Goal: Task Accomplishment & Management: Manage account settings

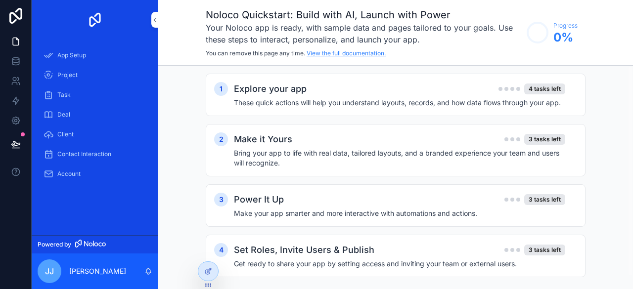
click at [348, 53] on link "View the full documentation." at bounding box center [345, 52] width 79 height 7
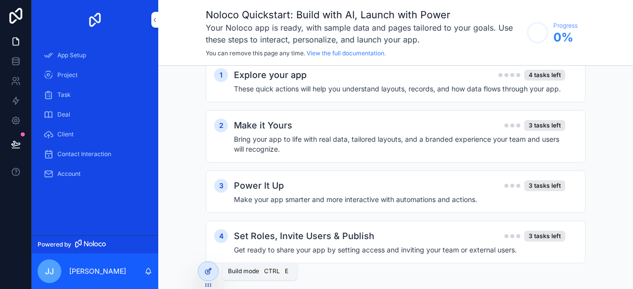
click at [204, 274] on div at bounding box center [208, 271] width 20 height 19
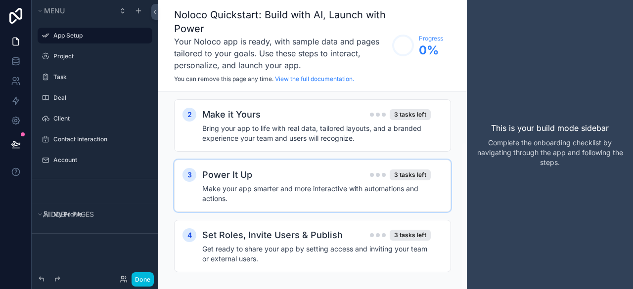
scroll to position [69, 0]
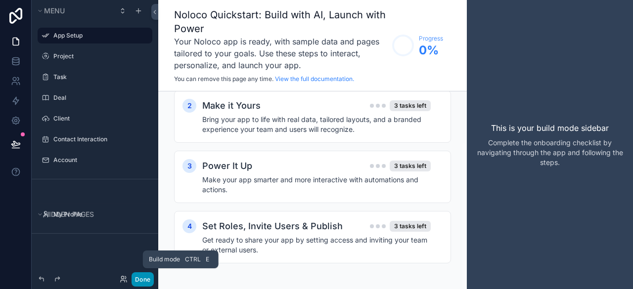
click at [142, 280] on button "Done" at bounding box center [142, 279] width 22 height 14
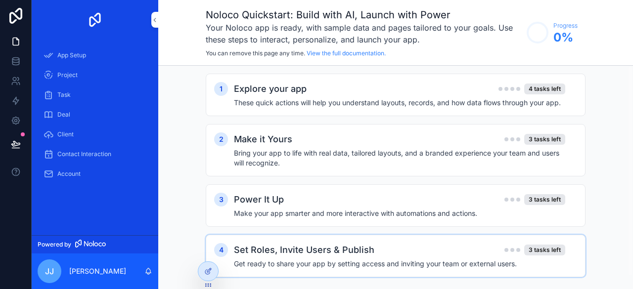
scroll to position [14, 0]
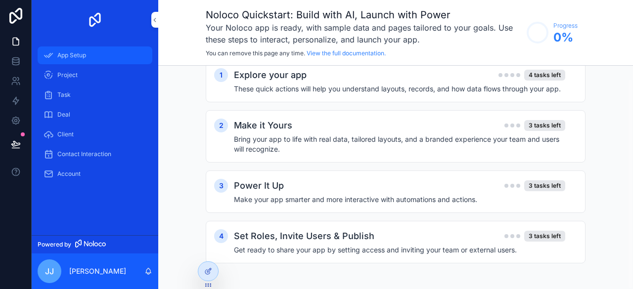
click at [76, 59] on div "App Setup" at bounding box center [95, 55] width 103 height 16
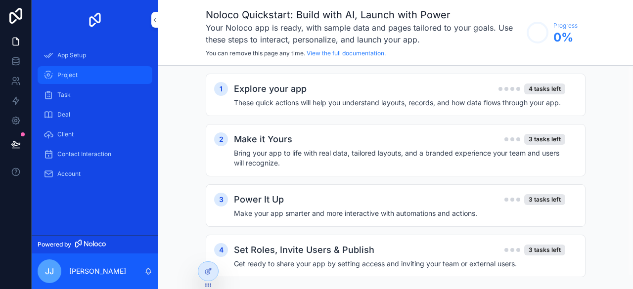
click at [76, 67] on div "Project" at bounding box center [95, 75] width 103 height 16
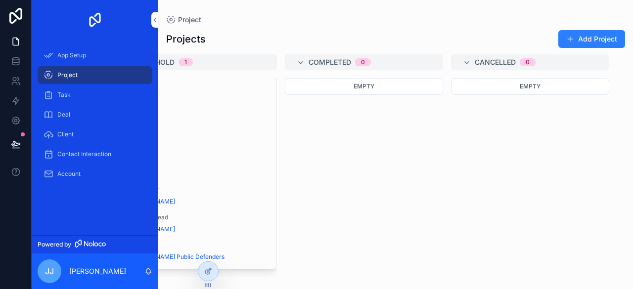
scroll to position [0, 467]
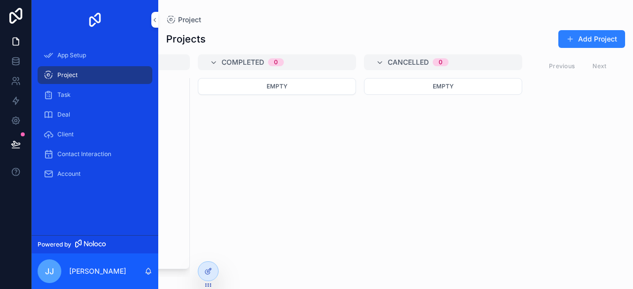
click at [323, 86] on div "Empty" at bounding box center [277, 86] width 158 height 17
click at [303, 62] on div "Completed 0" at bounding box center [282, 62] width 123 height 16
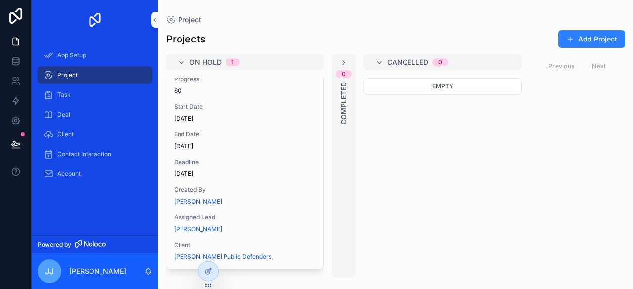
scroll to position [0, 332]
click at [303, 62] on div "On Hold 1" at bounding box center [251, 62] width 123 height 16
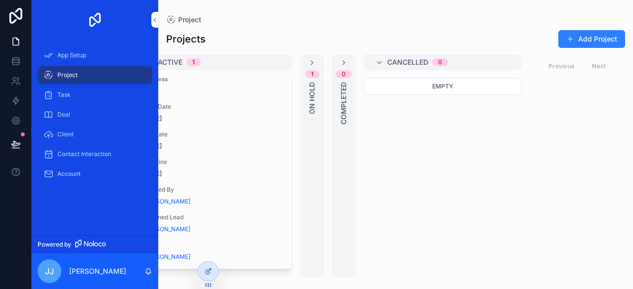
scroll to position [0, 198]
click at [260, 65] on div "Active 1" at bounding box center [219, 62] width 123 height 16
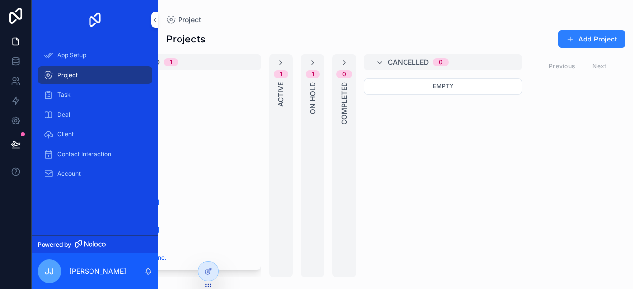
click at [238, 67] on div "Planned 1" at bounding box center [188, 62] width 123 height 16
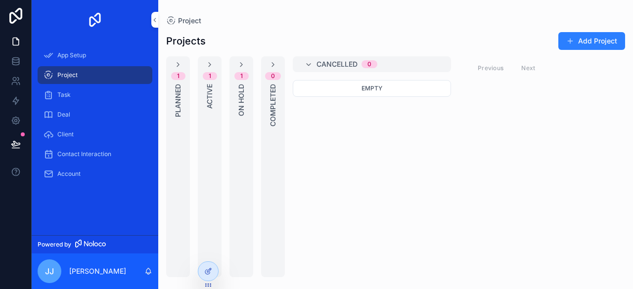
scroll to position [0, 0]
click at [314, 59] on div "Cancelled 0" at bounding box center [372, 64] width 158 height 16
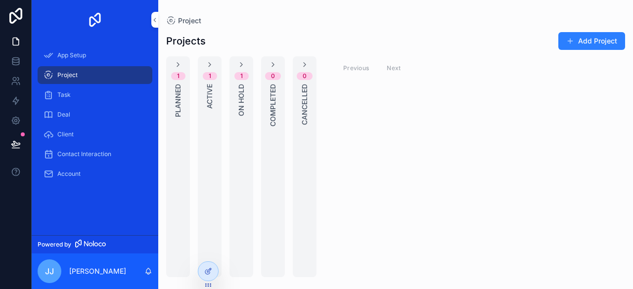
click at [394, 68] on div "Previous Next" at bounding box center [372, 67] width 72 height 15
click at [108, 93] on div "Task" at bounding box center [95, 95] width 103 height 16
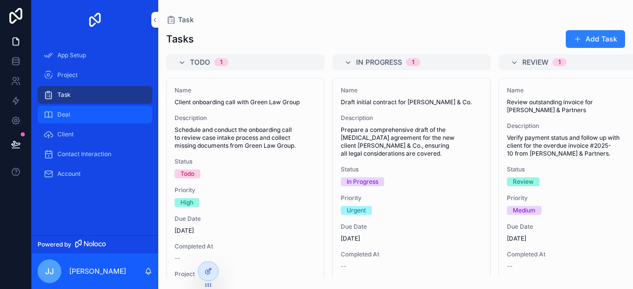
click at [84, 113] on div "Deal" at bounding box center [95, 115] width 103 height 16
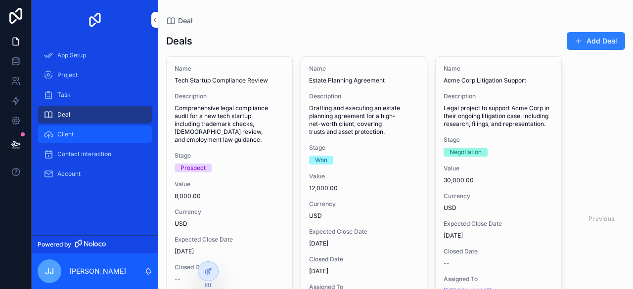
click at [71, 140] on div "Client" at bounding box center [95, 135] width 103 height 16
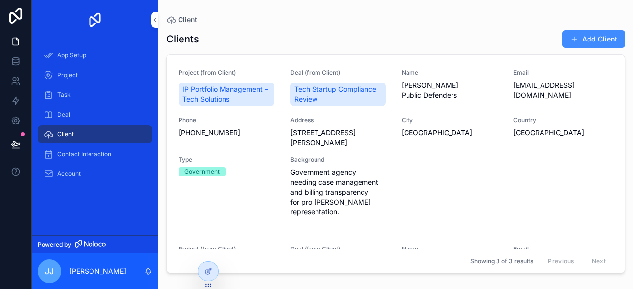
click at [599, 34] on button "Add Client" at bounding box center [593, 39] width 63 height 18
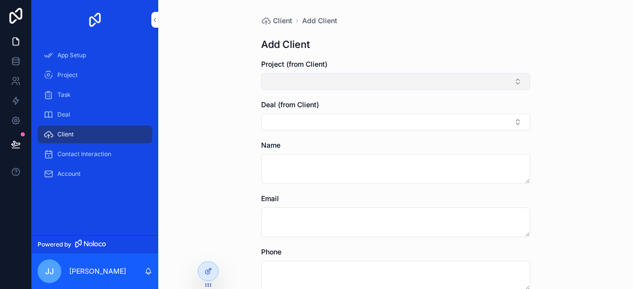
click at [364, 75] on button "Select Button" at bounding box center [395, 81] width 269 height 17
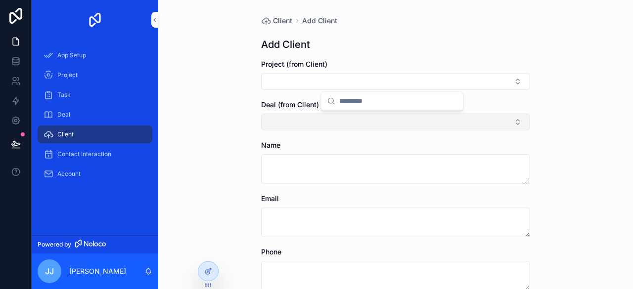
click at [345, 126] on button "Select Button" at bounding box center [395, 122] width 269 height 17
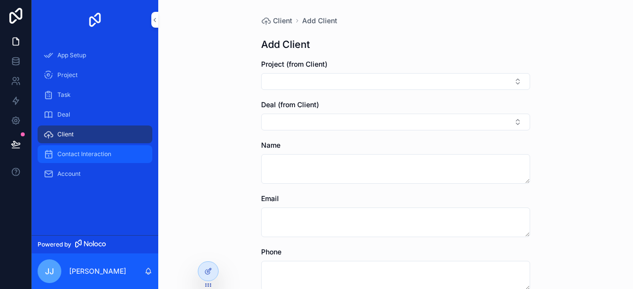
click at [102, 157] on span "Contact Interaction" at bounding box center [84, 154] width 54 height 8
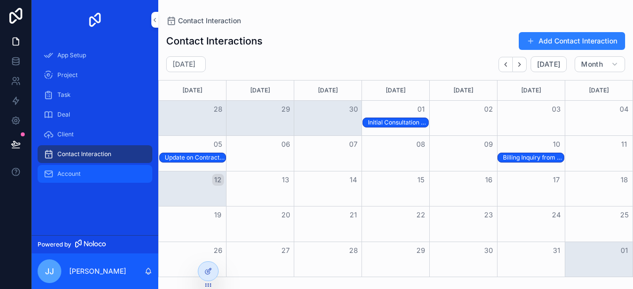
click at [80, 177] on span "Account" at bounding box center [68, 174] width 23 height 8
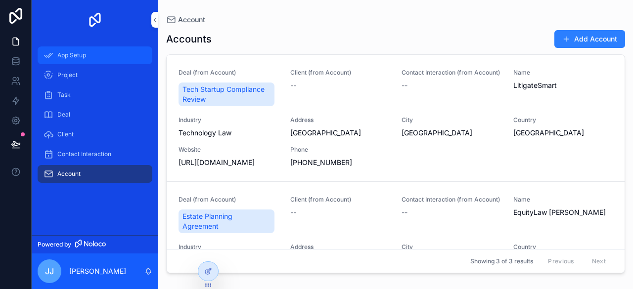
click at [85, 60] on div "App Setup" at bounding box center [95, 55] width 103 height 16
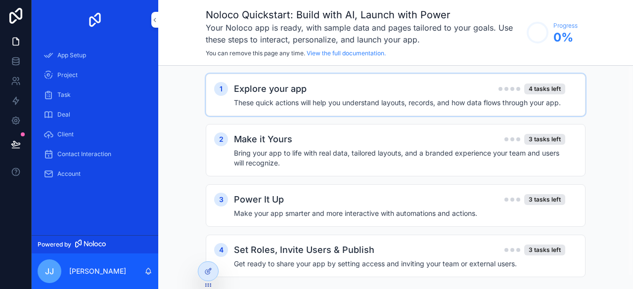
click at [389, 89] on div "Explore your app 4 tasks left" at bounding box center [399, 89] width 331 height 14
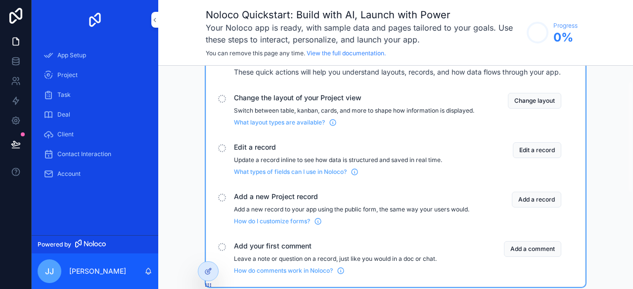
scroll to position [8, 0]
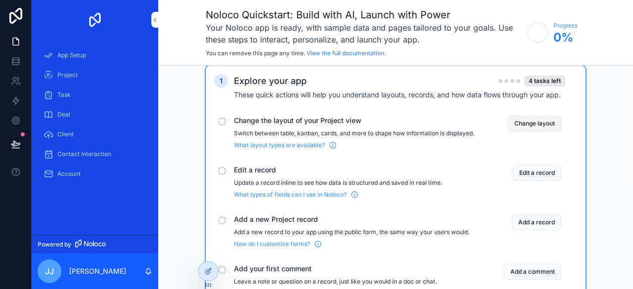
click at [527, 121] on button "Change layout" at bounding box center [534, 124] width 53 height 16
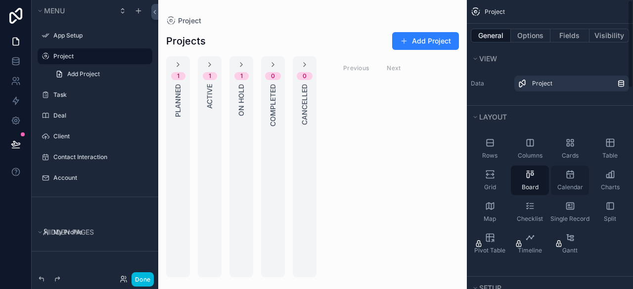
click at [567, 183] on span "Calendar" at bounding box center [570, 187] width 26 height 8
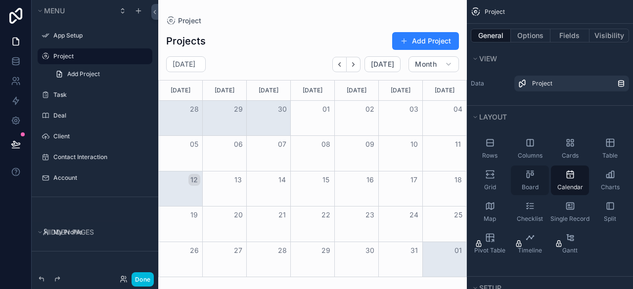
click at [532, 183] on span "Board" at bounding box center [530, 187] width 17 height 8
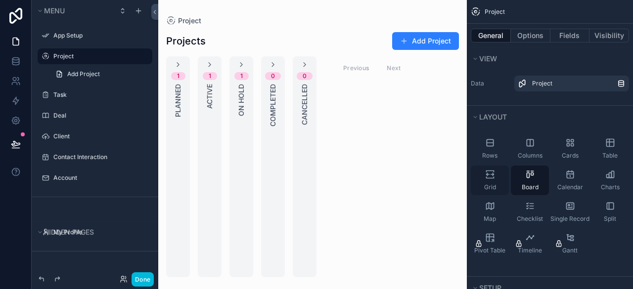
click at [497, 178] on div "Grid" at bounding box center [490, 181] width 38 height 30
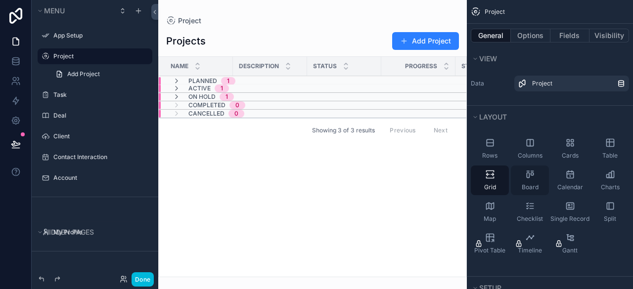
click at [535, 183] on span "Board" at bounding box center [530, 187] width 17 height 8
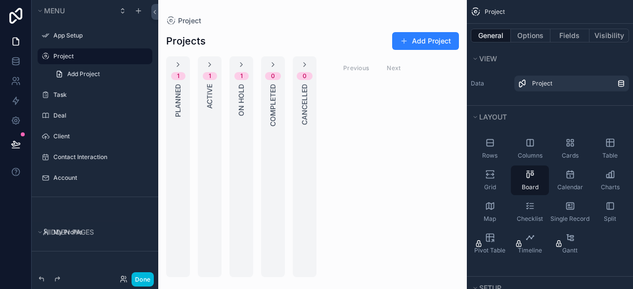
click at [606, 265] on div "Rows Columns Cards Table Grid Board Calendar Charts Map Checklist Single Record…" at bounding box center [550, 202] width 166 height 148
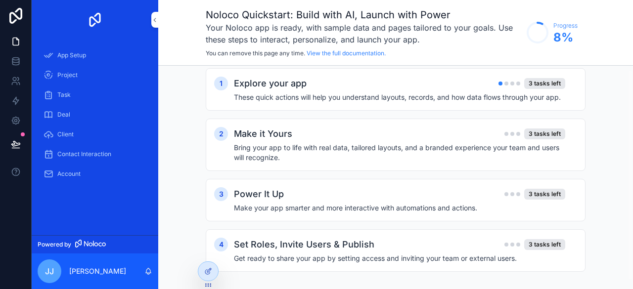
scroll to position [4, 0]
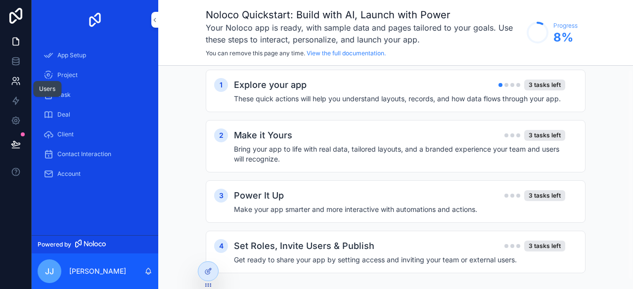
click at [12, 81] on icon at bounding box center [16, 81] width 10 height 10
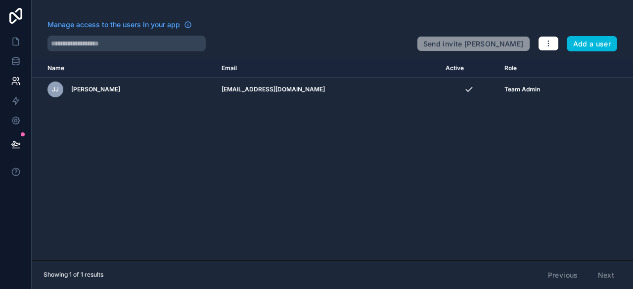
click at [422, 126] on div "Name Email Active Role [DOMAIN_NAME] [PERSON_NAME] [PERSON_NAME] [EMAIL_ADDRESS…" at bounding box center [332, 159] width 601 height 201
click at [590, 42] on button "Add a user" at bounding box center [592, 44] width 51 height 16
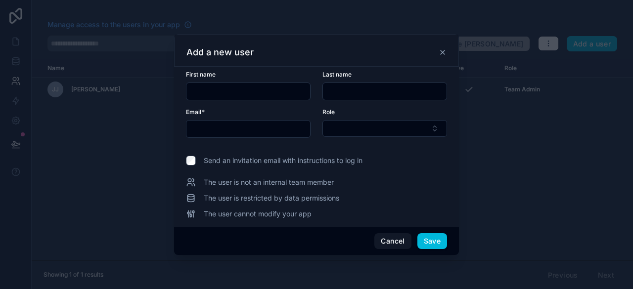
click at [267, 91] on input "text" at bounding box center [248, 92] width 124 height 14
type input "*"
click at [349, 87] on input "text" at bounding box center [385, 92] width 124 height 14
type input "*"
click at [292, 130] on input "text" at bounding box center [248, 129] width 124 height 14
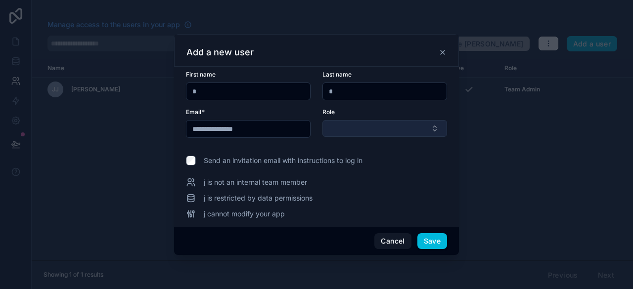
type input "**********"
click at [375, 131] on button "Select Button" at bounding box center [384, 128] width 125 height 17
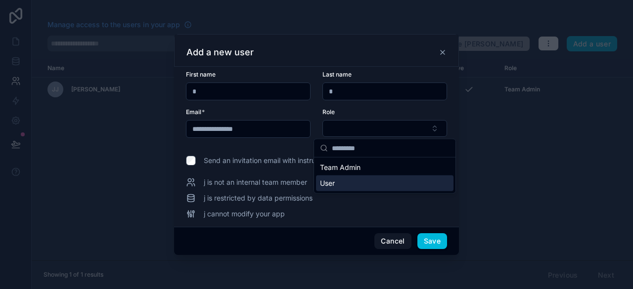
click at [376, 179] on div "User" at bounding box center [384, 183] width 137 height 16
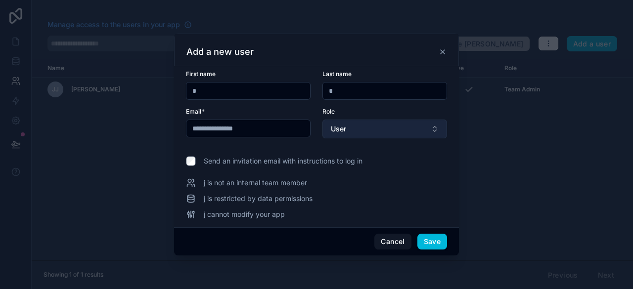
click at [393, 133] on button "User" at bounding box center [384, 129] width 125 height 19
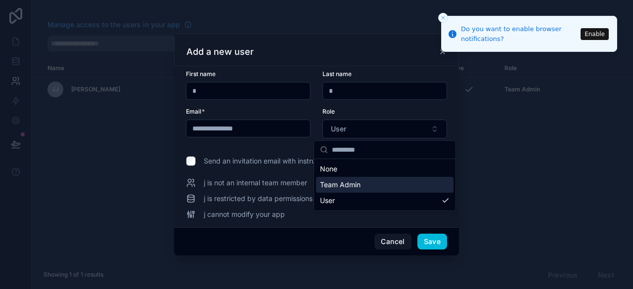
click at [370, 180] on div "Team Admin" at bounding box center [384, 185] width 137 height 16
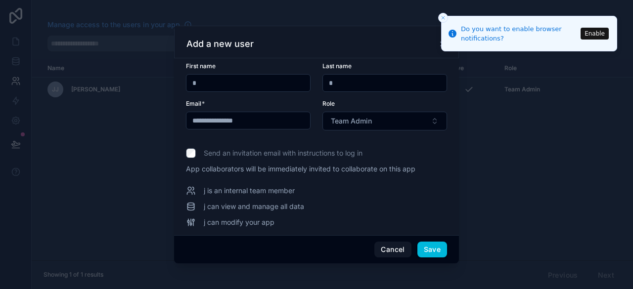
click at [596, 33] on button "Enable" at bounding box center [594, 34] width 28 height 12
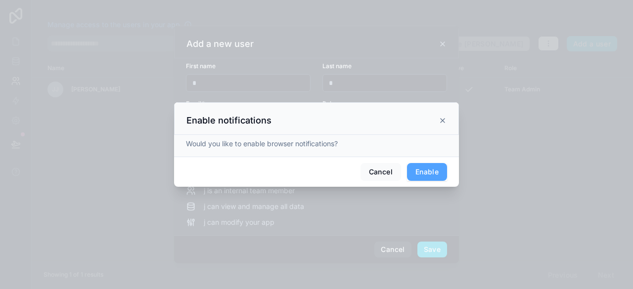
click at [422, 178] on button "Enable" at bounding box center [427, 172] width 40 height 18
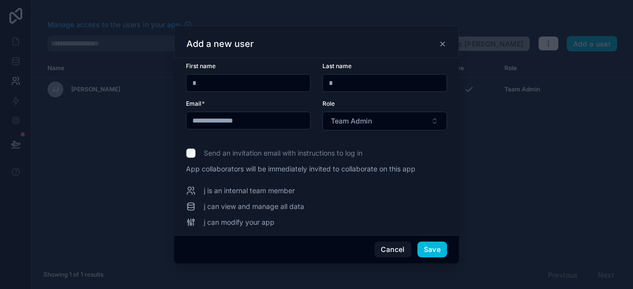
click at [257, 81] on input "*" at bounding box center [248, 83] width 124 height 14
type input "******"
click at [434, 248] on button "Save" at bounding box center [432, 250] width 30 height 16
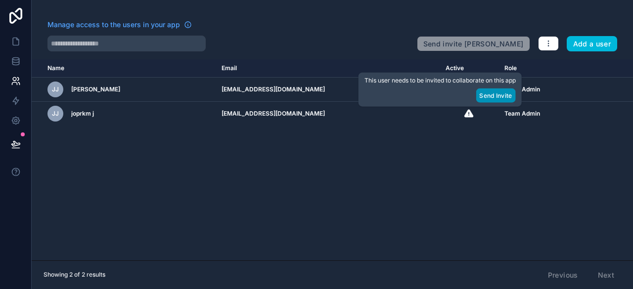
click at [491, 95] on button "Send Invite" at bounding box center [496, 95] width 40 height 14
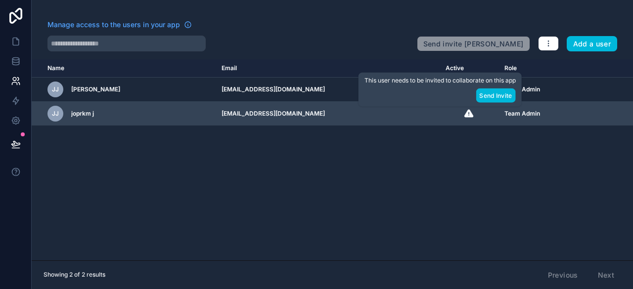
click at [464, 116] on icon "scrollable content" at bounding box center [468, 113] width 9 height 8
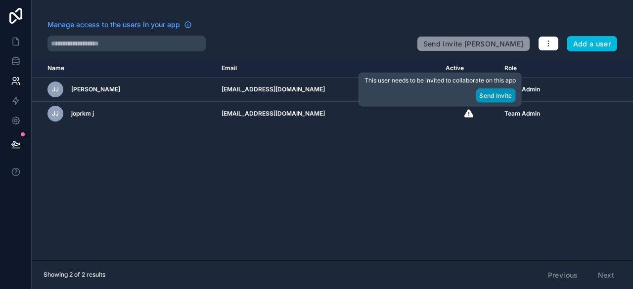
click at [491, 99] on button "Send Invite" at bounding box center [496, 95] width 40 height 14
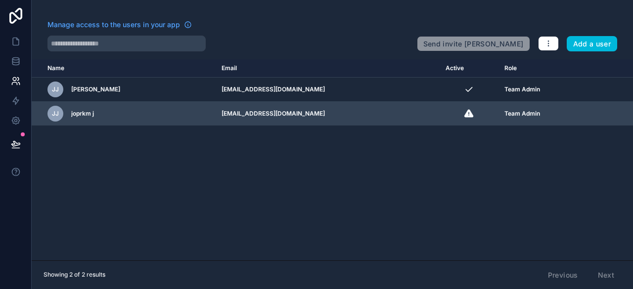
click at [0, 0] on icon "scrollable content" at bounding box center [0, 0] width 0 height 0
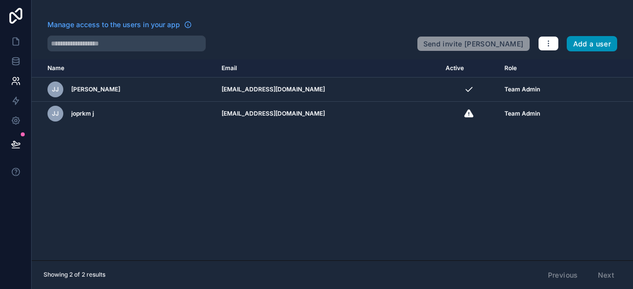
click at [587, 49] on button "Add a user" at bounding box center [592, 44] width 51 height 16
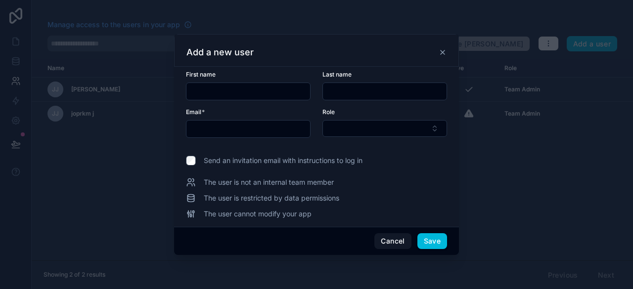
click at [283, 88] on input "text" at bounding box center [248, 92] width 124 height 14
type input "**********"
click at [371, 98] on input "text" at bounding box center [385, 92] width 124 height 14
drag, startPoint x: 237, startPoint y: 91, endPoint x: 117, endPoint y: 95, distance: 120.2
click at [117, 95] on div "**********" at bounding box center [316, 144] width 633 height 289
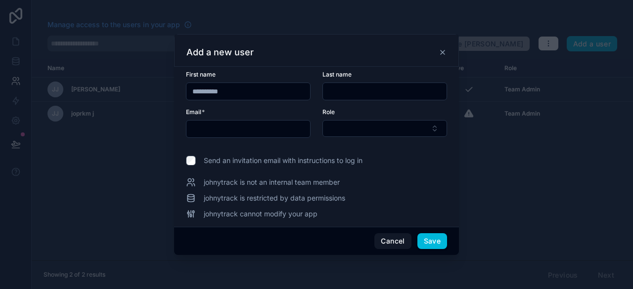
click at [219, 126] on input "text" at bounding box center [248, 129] width 124 height 14
paste input "**********"
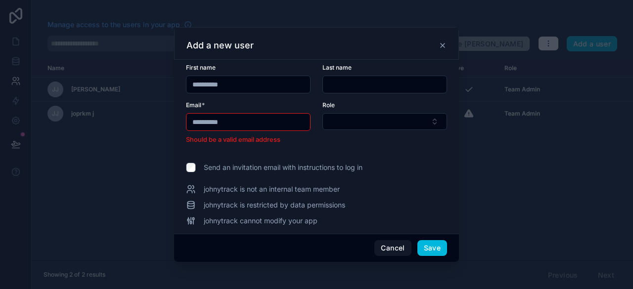
click at [219, 126] on input "**********" at bounding box center [248, 122] width 124 height 14
click at [257, 122] on input "**********" at bounding box center [248, 122] width 124 height 14
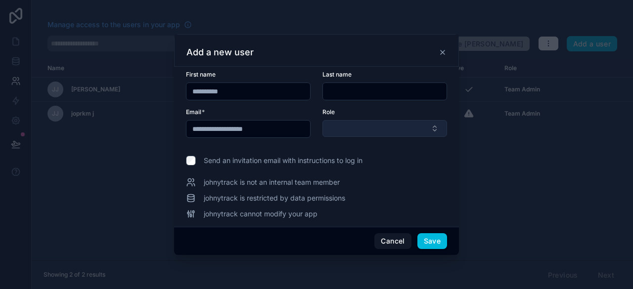
type input "**********"
click at [334, 123] on button "Select Button" at bounding box center [384, 128] width 125 height 17
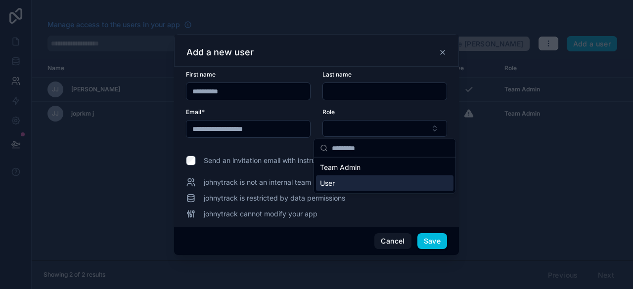
click at [346, 182] on div "User" at bounding box center [384, 183] width 137 height 16
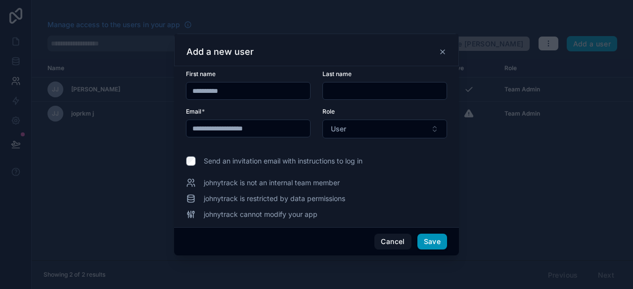
click at [428, 240] on button "Save" at bounding box center [432, 242] width 30 height 16
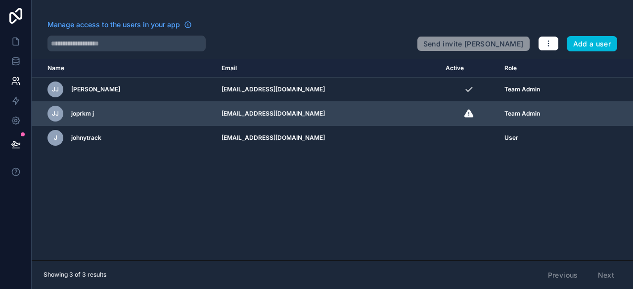
click at [0, 0] on div "scrollable content" at bounding box center [0, 0] width 0 height 0
click at [0, 0] on icon "scrollable content" at bounding box center [0, 0] width 0 height 0
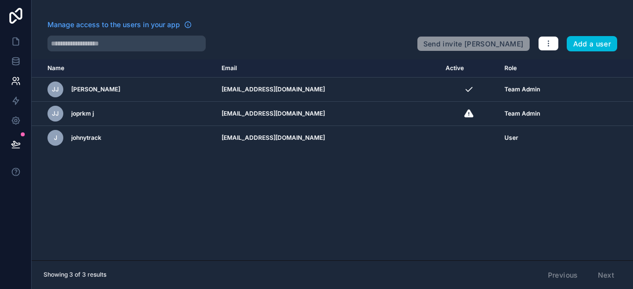
click at [407, 208] on div "Name Email Active Role [DOMAIN_NAME] [PERSON_NAME] [PERSON_NAME] [EMAIL_ADDRESS…" at bounding box center [332, 159] width 601 height 201
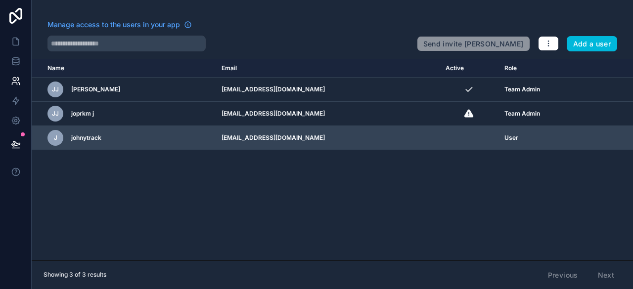
click at [0, 0] on icon "scrollable content" at bounding box center [0, 0] width 0 height 0
click at [260, 136] on td "[EMAIL_ADDRESS][DOMAIN_NAME]" at bounding box center [328, 138] width 224 height 24
click at [57, 142] on div "j" at bounding box center [55, 138] width 16 height 16
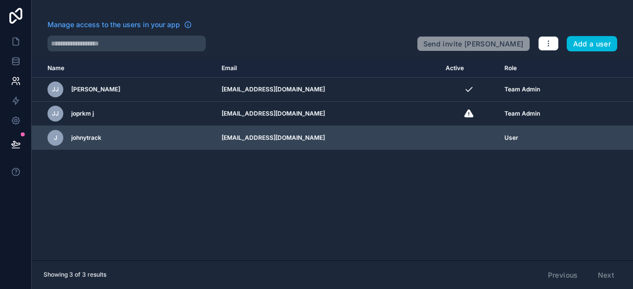
click at [151, 143] on div "[PERSON_NAME]" at bounding box center [128, 138] width 162 height 16
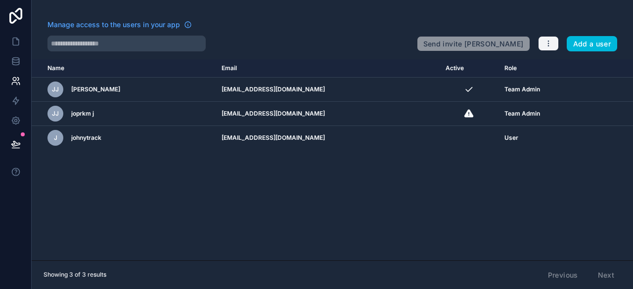
click at [553, 43] on button "button" at bounding box center [548, 43] width 21 height 15
click at [551, 60] on link "Manage roles" at bounding box center [569, 67] width 62 height 16
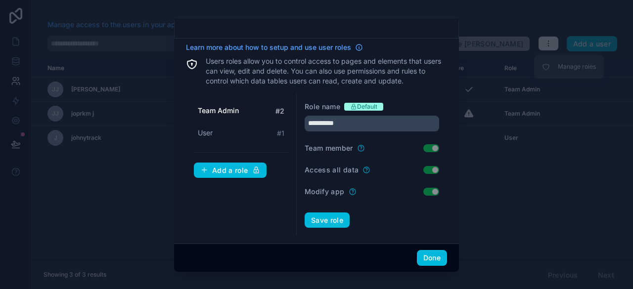
click at [270, 111] on div "Team Admin # 2" at bounding box center [241, 111] width 94 height 18
click at [209, 135] on span "User" at bounding box center [205, 133] width 15 height 10
type input "****"
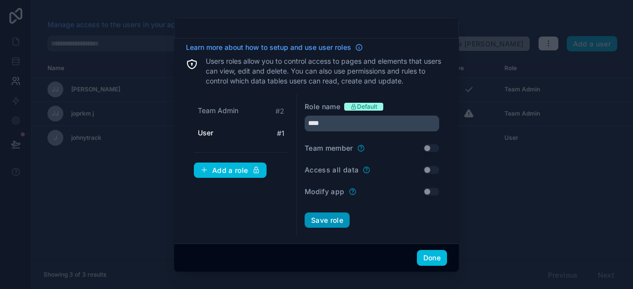
click at [337, 218] on button "Save role" at bounding box center [327, 221] width 45 height 16
click at [432, 255] on button "Done" at bounding box center [432, 258] width 30 height 16
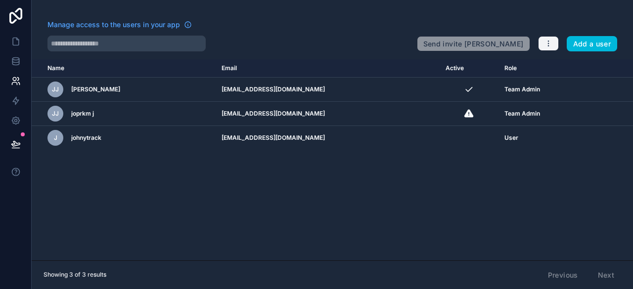
click at [545, 41] on icon "button" at bounding box center [548, 44] width 8 height 8
click at [553, 72] on link "Manage roles" at bounding box center [569, 67] width 62 height 16
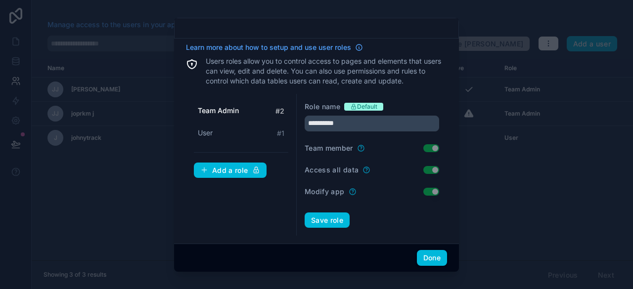
click at [336, 149] on label "Team member" at bounding box center [329, 148] width 48 height 10
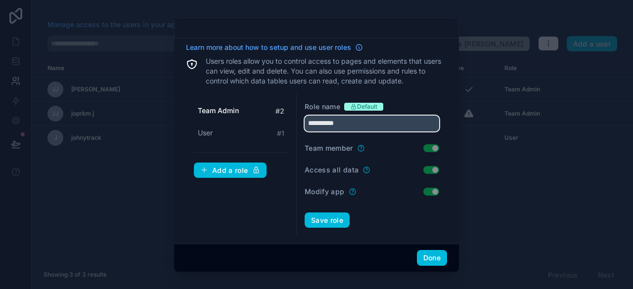
click at [353, 126] on input "**********" at bounding box center [372, 124] width 134 height 16
drag, startPoint x: 353, startPoint y: 126, endPoint x: 272, endPoint y: 126, distance: 80.6
click at [272, 126] on div "**********" at bounding box center [316, 165] width 261 height 142
type input "*"
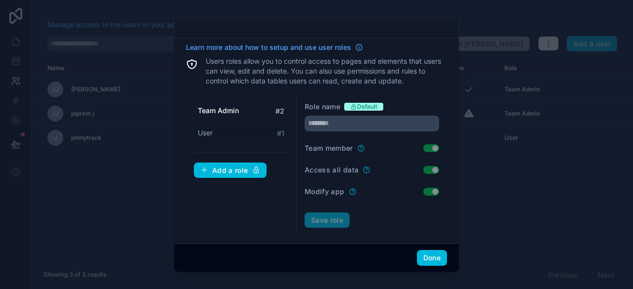
click at [245, 132] on div "User # 1" at bounding box center [241, 133] width 94 height 18
type input "****"
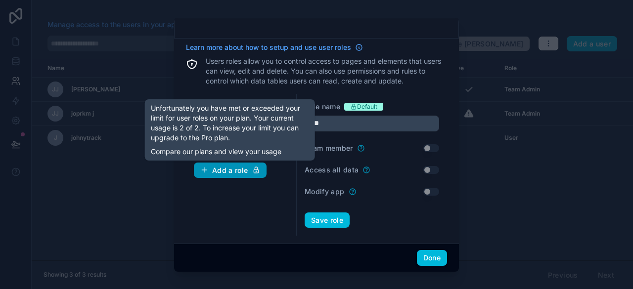
click at [243, 171] on div "Add a role" at bounding box center [230, 170] width 60 height 9
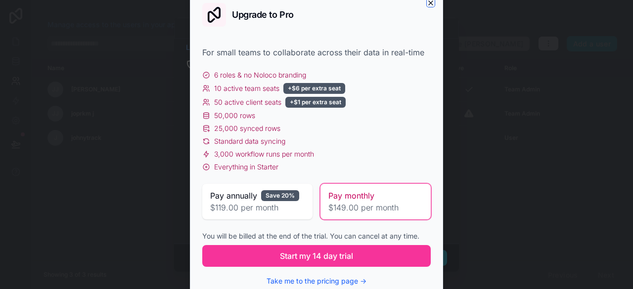
click at [434, 3] on icon "button" at bounding box center [431, 3] width 8 height 8
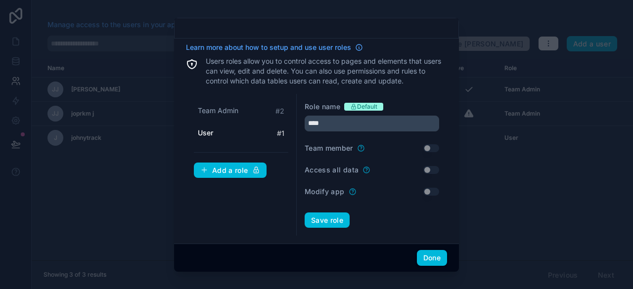
click at [324, 149] on label "Team member" at bounding box center [329, 148] width 48 height 10
drag, startPoint x: 318, startPoint y: 172, endPoint x: 318, endPoint y: 193, distance: 21.8
click at [318, 193] on form "Role name Default **** Team member Use setting Access all data Use setting Modi…" at bounding box center [372, 165] width 134 height 127
click at [318, 193] on label "Modify app" at bounding box center [325, 192] width 40 height 10
click at [226, 193] on div "Team Admin # 2 User # 1 Add a role" at bounding box center [241, 165] width 111 height 142
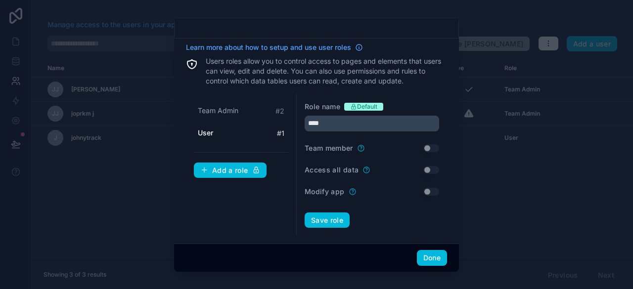
click at [485, 170] on div at bounding box center [316, 144] width 633 height 289
click at [422, 255] on button "Done" at bounding box center [432, 258] width 30 height 16
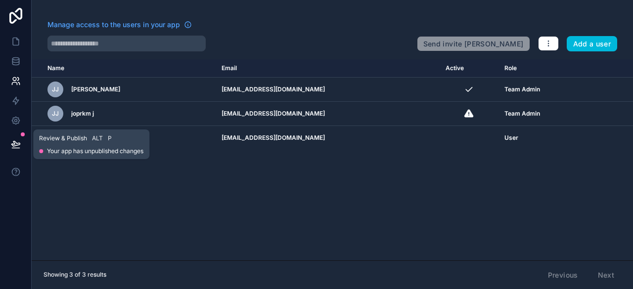
click at [15, 145] on icon at bounding box center [15, 143] width 8 height 5
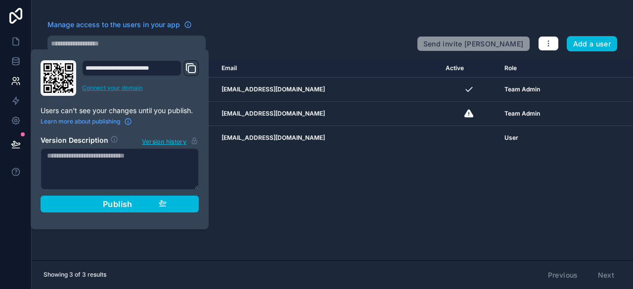
click at [113, 89] on link "Connect your domain" at bounding box center [140, 88] width 117 height 8
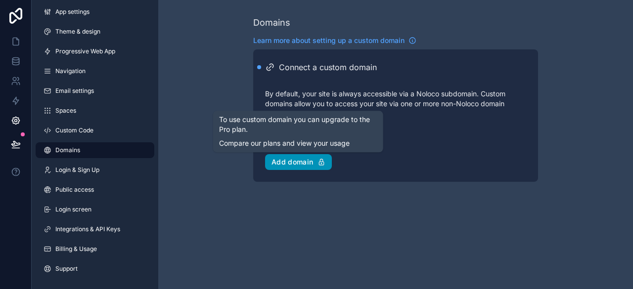
click at [299, 164] on div "Add domain" at bounding box center [298, 162] width 54 height 9
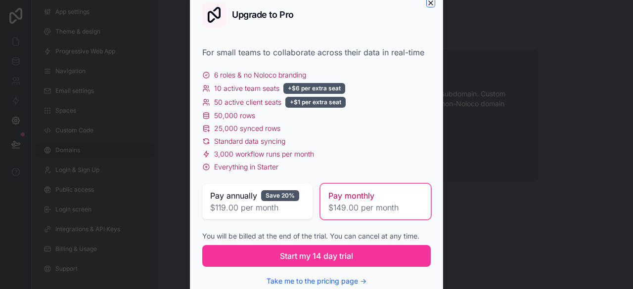
click at [429, 4] on icon "button" at bounding box center [431, 3] width 4 height 4
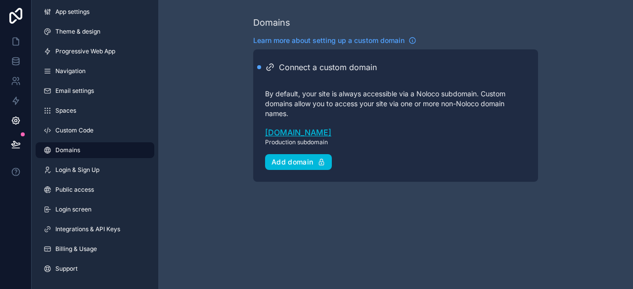
click at [288, 129] on link "[DOMAIN_NAME]" at bounding box center [395, 133] width 261 height 12
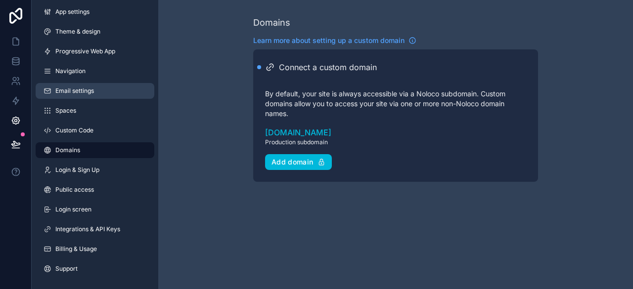
click at [67, 91] on span "Email settings" at bounding box center [74, 91] width 39 height 8
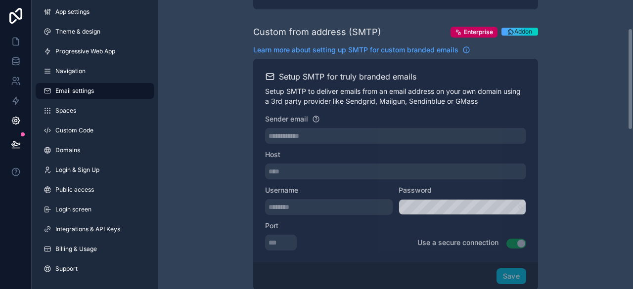
scroll to position [80, 0]
click at [324, 271] on div "Save" at bounding box center [395, 276] width 285 height 28
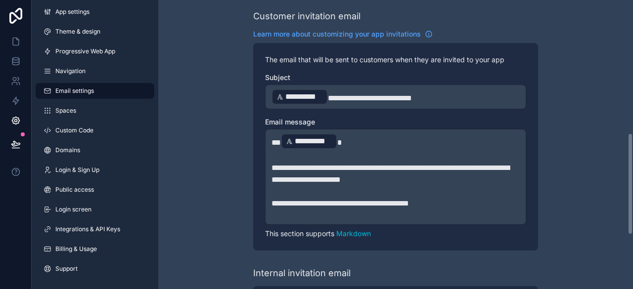
scroll to position [377, 0]
click at [303, 96] on span "**********" at bounding box center [304, 96] width 38 height 12
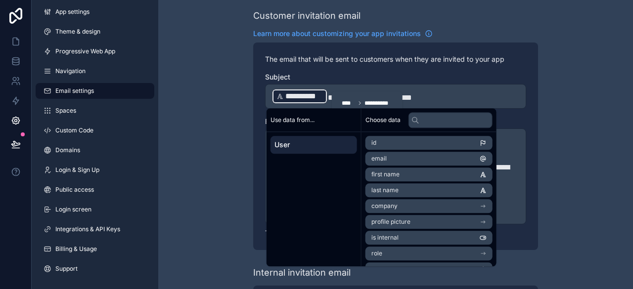
click at [318, 141] on span "User" at bounding box center [313, 145] width 79 height 10
click at [400, 156] on li "email" at bounding box center [428, 159] width 127 height 14
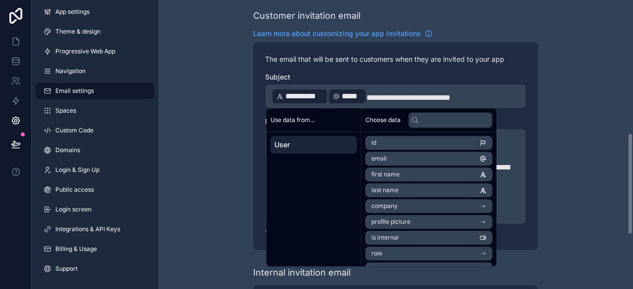
click at [377, 94] on span "**********" at bounding box center [408, 97] width 84 height 7
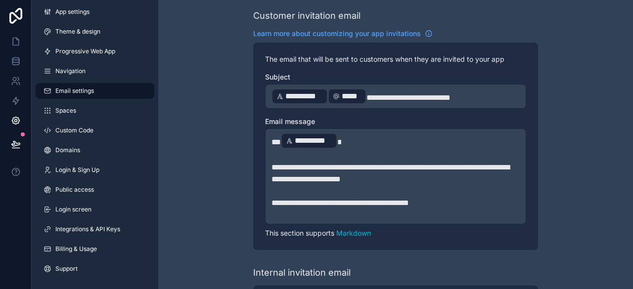
click at [549, 140] on div "**********" at bounding box center [395, 27] width 475 height 809
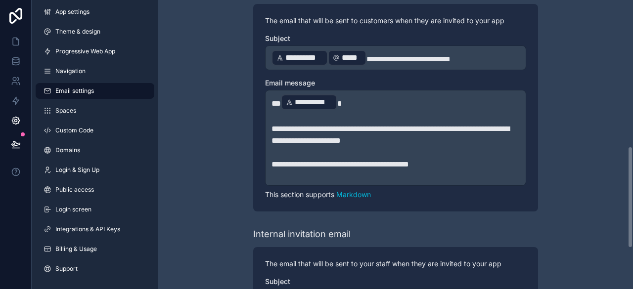
scroll to position [414, 0]
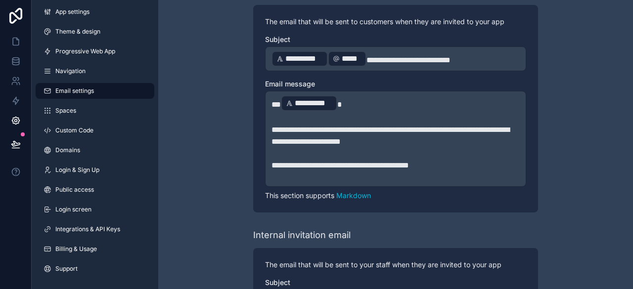
click at [309, 56] on span "**********" at bounding box center [304, 59] width 38 height 12
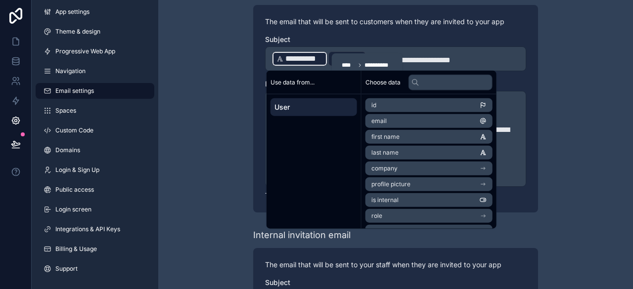
click at [312, 109] on span "User" at bounding box center [313, 107] width 79 height 10
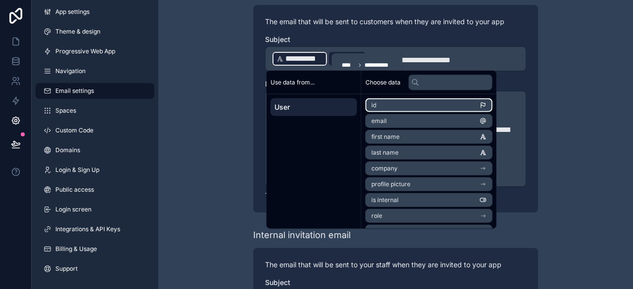
click at [382, 108] on li "id" at bounding box center [428, 105] width 127 height 14
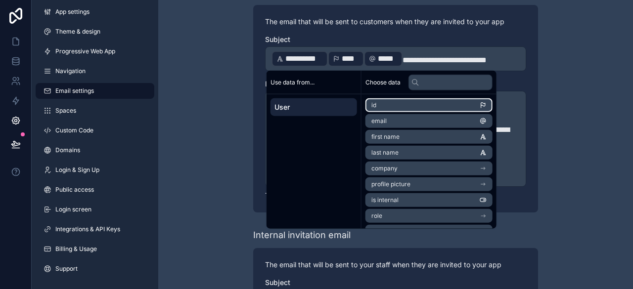
click at [397, 105] on li "id" at bounding box center [428, 105] width 127 height 14
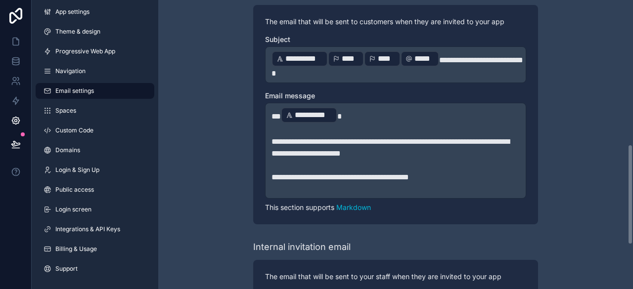
click at [418, 56] on span "*****" at bounding box center [424, 59] width 20 height 12
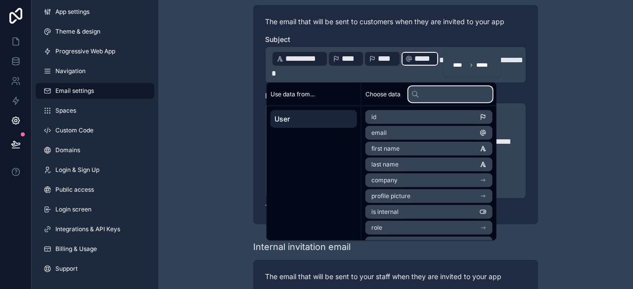
click at [453, 100] on input "text" at bounding box center [450, 94] width 84 height 16
type input "*"
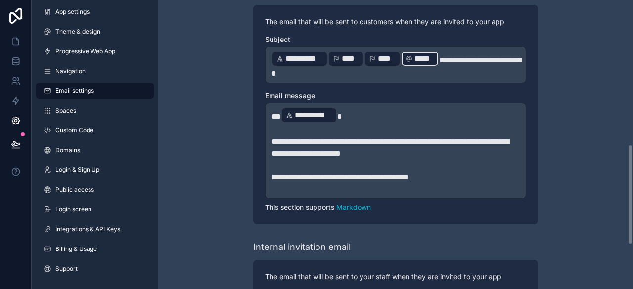
click at [389, 59] on span "****" at bounding box center [387, 59] width 18 height 12
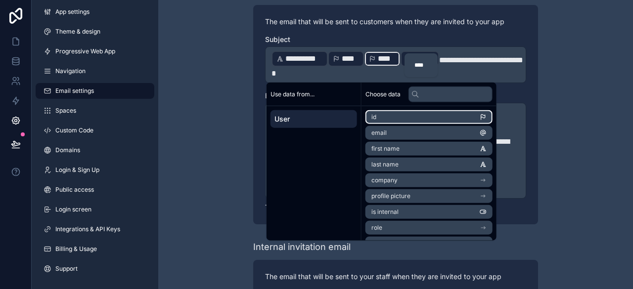
click at [396, 123] on li "id" at bounding box center [428, 117] width 127 height 14
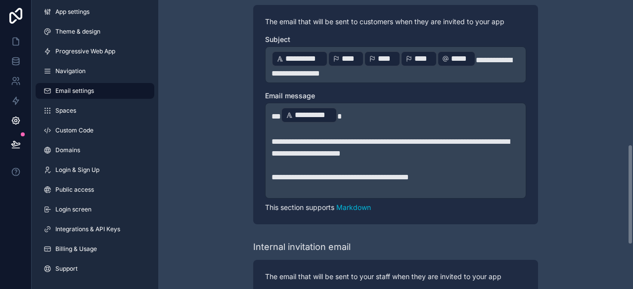
click at [455, 55] on span "*****" at bounding box center [461, 59] width 20 height 12
drag, startPoint x: 290, startPoint y: 62, endPoint x: 197, endPoint y: 84, distance: 95.6
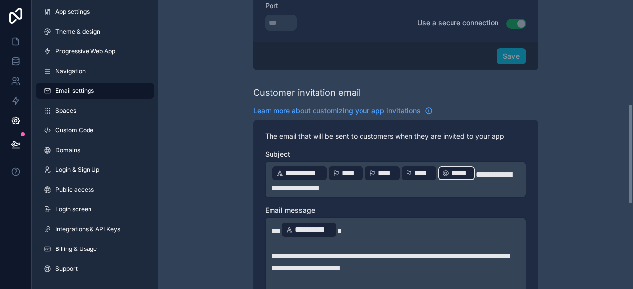
scroll to position [299, 0]
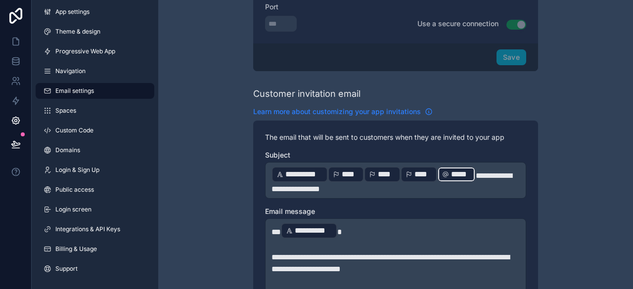
click at [354, 110] on span "Learn more about customizing your app invitations" at bounding box center [337, 112] width 168 height 10
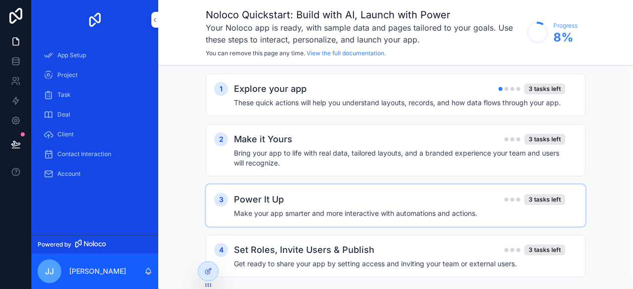
scroll to position [14, 0]
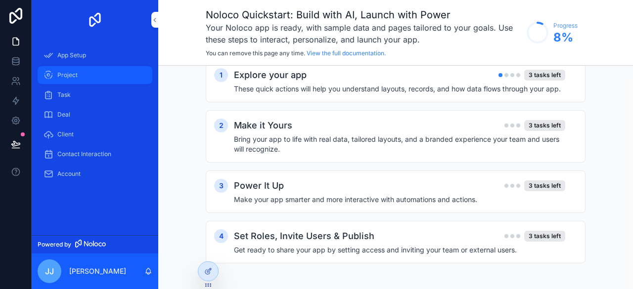
click at [83, 77] on div "Project" at bounding box center [95, 75] width 103 height 16
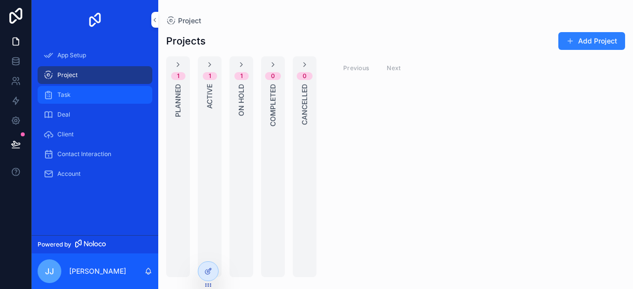
click at [113, 94] on div "Task" at bounding box center [95, 95] width 103 height 16
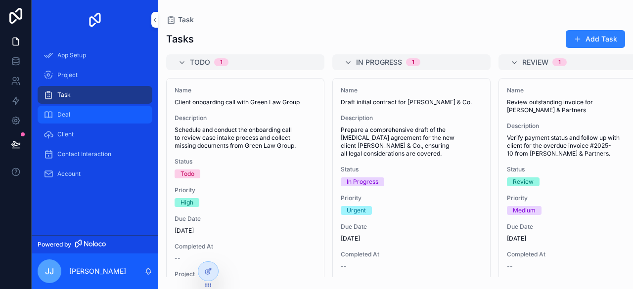
click at [94, 114] on div "Deal" at bounding box center [95, 115] width 103 height 16
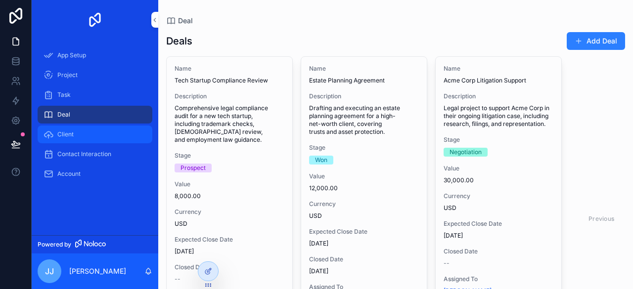
click at [87, 137] on div "Client" at bounding box center [95, 135] width 103 height 16
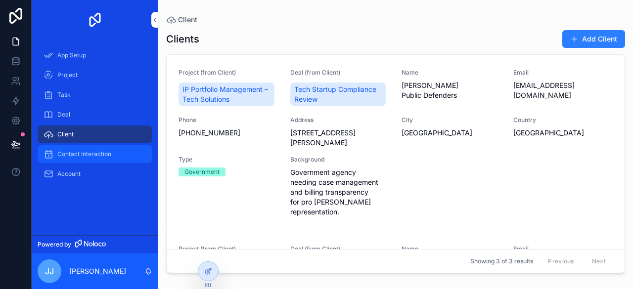
click at [93, 150] on span "Contact Interaction" at bounding box center [84, 154] width 54 height 8
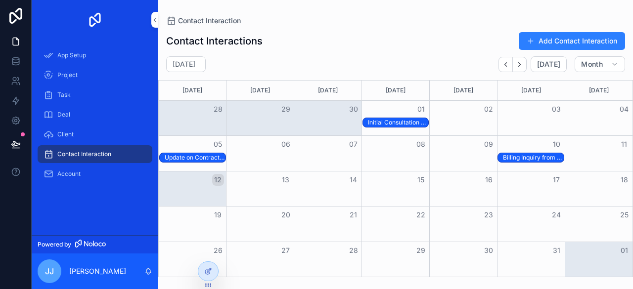
click at [401, 186] on div "15" at bounding box center [396, 180] width 68 height 17
click at [209, 271] on icon at bounding box center [209, 270] width 4 height 4
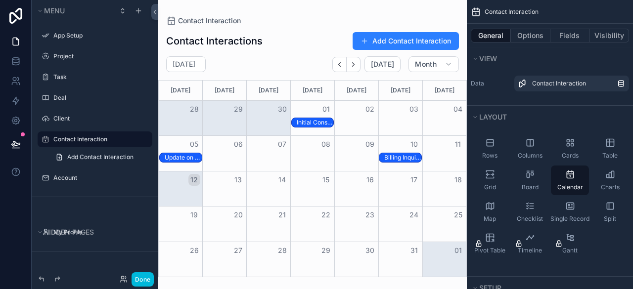
click at [361, 155] on div "Month View" at bounding box center [290, 158] width 175 height 10
click at [359, 188] on div "Month View" at bounding box center [356, 189] width 44 height 35
click at [399, 44] on button "Add Contact Interaction" at bounding box center [405, 41] width 106 height 18
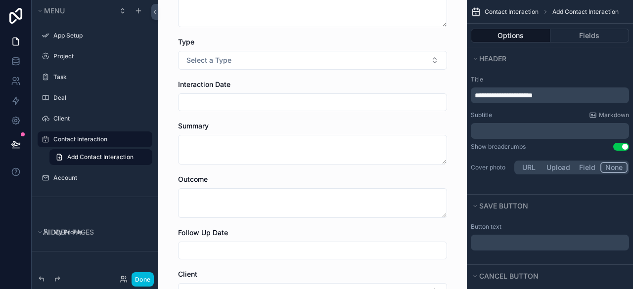
scroll to position [74, 0]
click at [288, 96] on div "scrollable content" at bounding box center [312, 104] width 269 height 18
click at [287, 105] on input "scrollable content" at bounding box center [312, 104] width 268 height 14
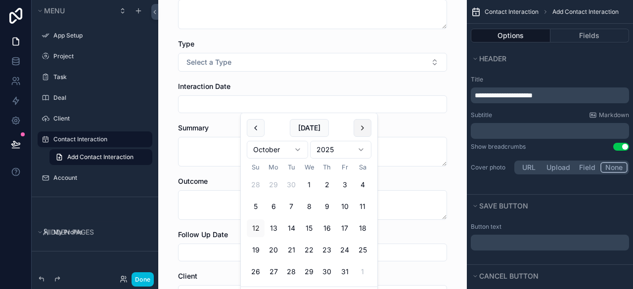
click at [359, 133] on button "scrollable content" at bounding box center [362, 128] width 18 height 18
click at [315, 134] on button "Today" at bounding box center [309, 128] width 39 height 18
click at [358, 133] on button "scrollable content" at bounding box center [362, 128] width 18 height 18
click at [316, 130] on button "Today" at bounding box center [309, 128] width 39 height 18
click at [277, 222] on button "13" at bounding box center [273, 228] width 18 height 18
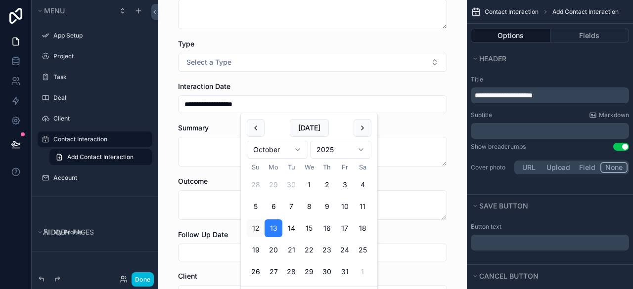
click at [225, 103] on input "**********" at bounding box center [312, 104] width 268 height 14
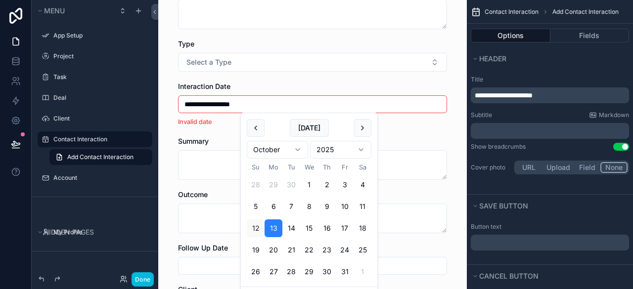
type input "**********"
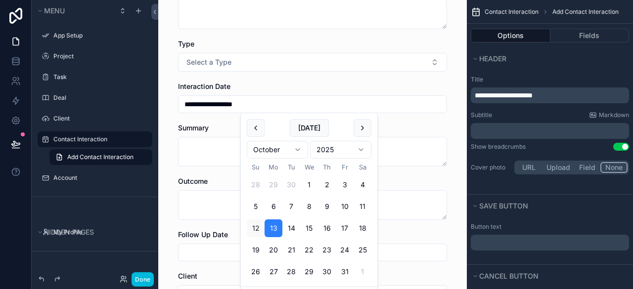
type input "**"
type input "**********"
click at [216, 151] on textarea "scrollable content" at bounding box center [312, 152] width 269 height 30
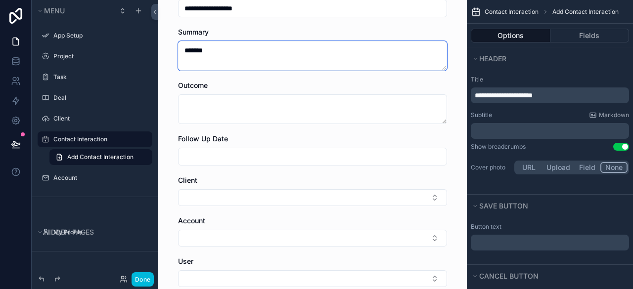
scroll to position [263, 0]
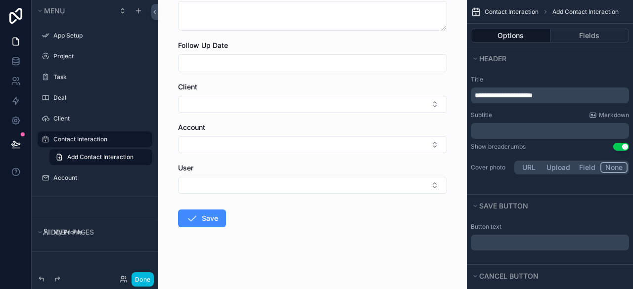
type textarea "*******"
click at [206, 221] on button "Save" at bounding box center [202, 219] width 48 height 18
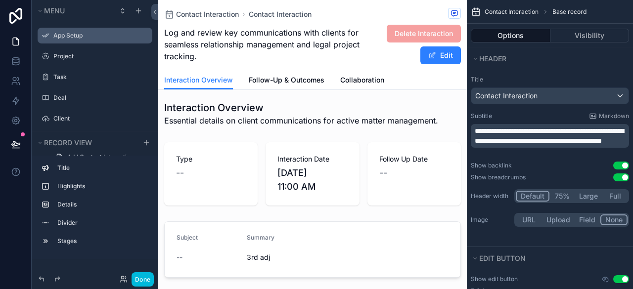
click at [70, 32] on label "App Setup" at bounding box center [99, 36] width 93 height 8
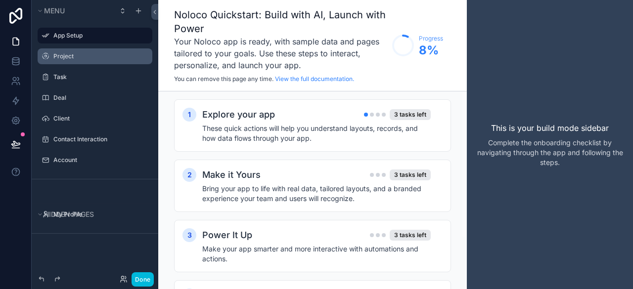
click at [67, 57] on label "Project" at bounding box center [99, 56] width 93 height 8
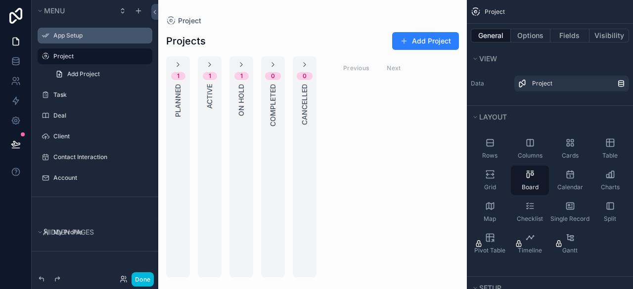
click at [67, 76] on span "Add Project" at bounding box center [83, 74] width 33 height 8
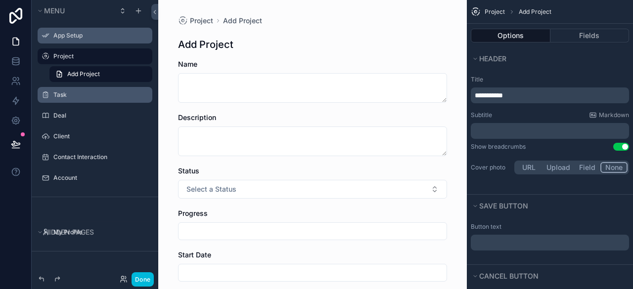
click at [64, 91] on div "Task" at bounding box center [101, 95] width 97 height 8
click at [86, 91] on label "Task" at bounding box center [99, 95] width 93 height 8
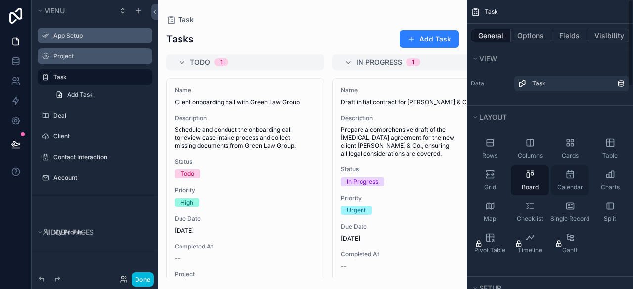
click at [567, 177] on icon "scrollable content" at bounding box center [570, 175] width 6 height 6
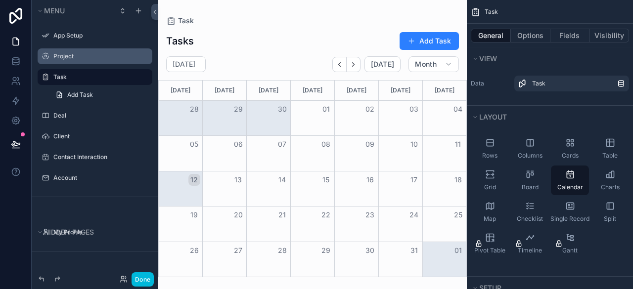
click at [231, 193] on div "scrollable content" at bounding box center [312, 144] width 308 height 289
click at [228, 183] on div "13" at bounding box center [225, 180] width 44 height 17
click at [219, 190] on div "Month View" at bounding box center [224, 189] width 44 height 35
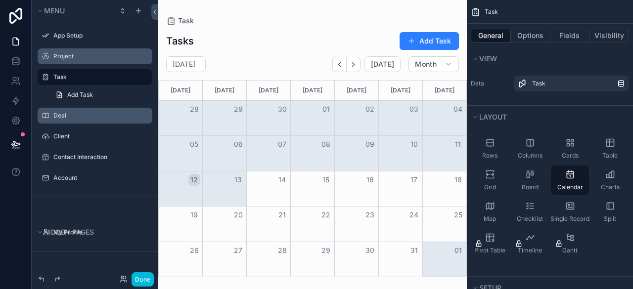
drag, startPoint x: 219, startPoint y: 190, endPoint x: 85, endPoint y: 120, distance: 151.5
click at [85, 120] on div "Menu App Setup Project Task Add Task Deal Client Contact Interaction Account Hi…" at bounding box center [332, 144] width 601 height 289
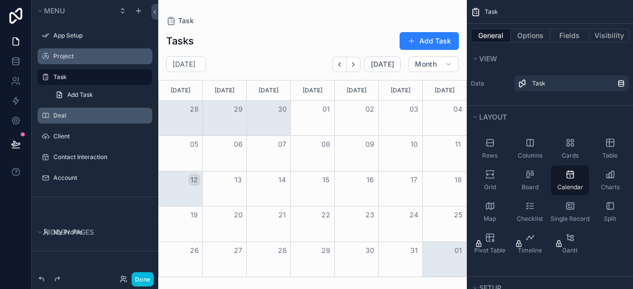
click at [85, 120] on div "Deal" at bounding box center [101, 116] width 97 height 8
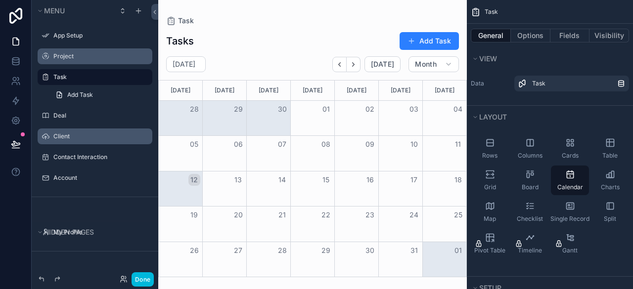
click at [84, 132] on label "Client" at bounding box center [99, 136] width 93 height 8
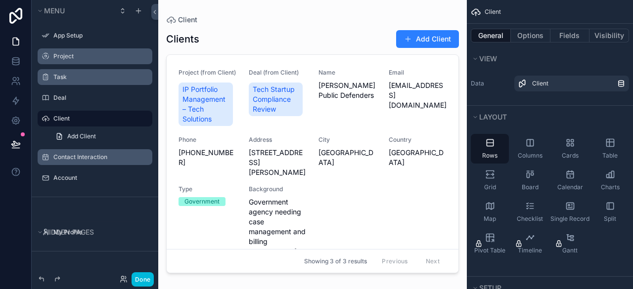
click at [84, 150] on div "Contact Interaction" at bounding box center [95, 157] width 111 height 16
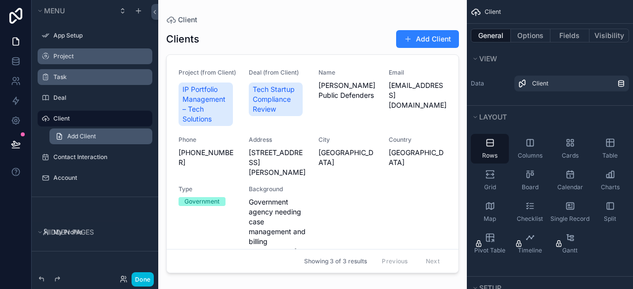
click at [85, 136] on span "Add Client" at bounding box center [81, 136] width 29 height 8
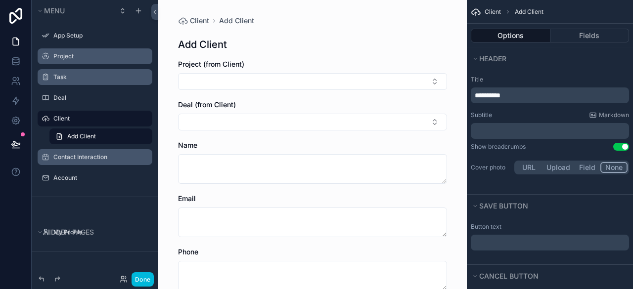
click at [81, 154] on label "Contact Interaction" at bounding box center [99, 157] width 93 height 8
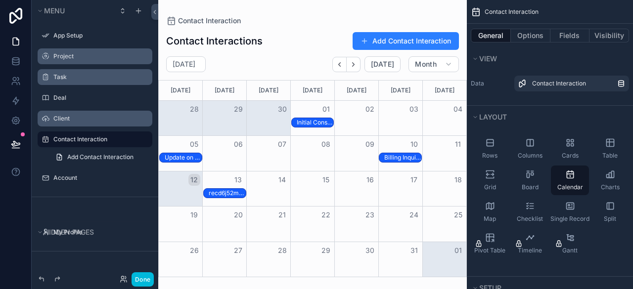
click at [222, 190] on div "recd6j52mgnzygta" at bounding box center [227, 193] width 37 height 8
click at [228, 178] on div "13" at bounding box center [225, 180] width 44 height 17
click at [232, 191] on div "recd6j52mgnzygta" at bounding box center [227, 193] width 37 height 8
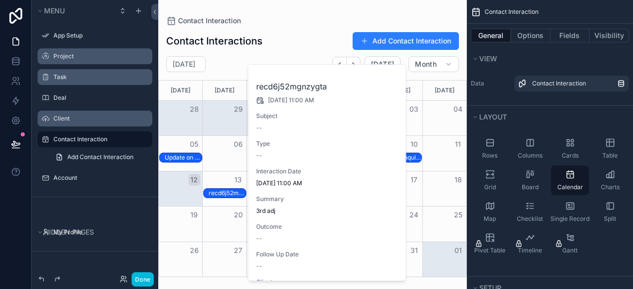
click at [232, 191] on div "recd6j52mgnzygta" at bounding box center [227, 193] width 37 height 8
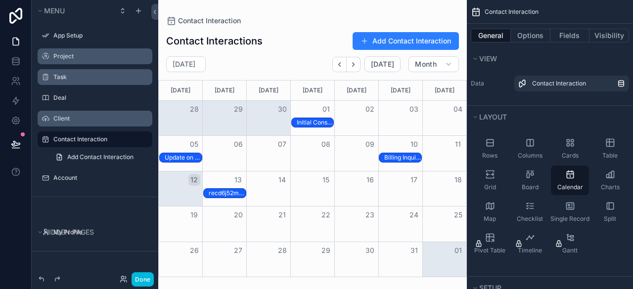
click at [218, 191] on div "recd6j52mgnzygta" at bounding box center [227, 193] width 37 height 8
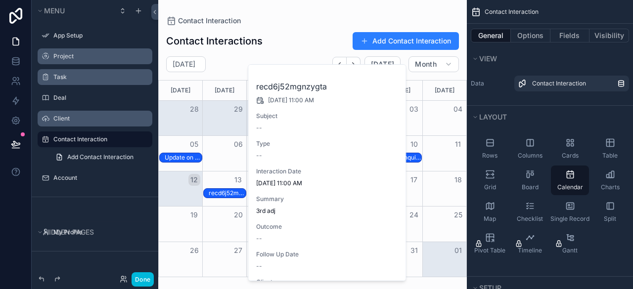
click at [448, 283] on div "Contact Interaction Contact Interactions Add Contact Interaction October 2025 T…" at bounding box center [312, 144] width 308 height 289
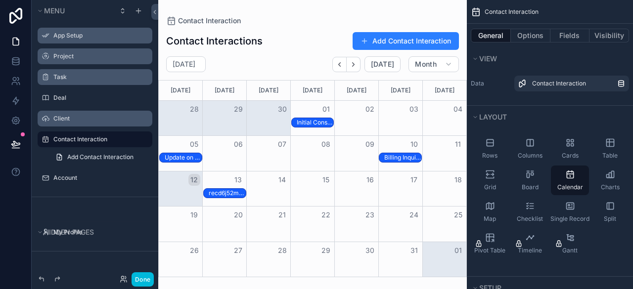
click at [72, 40] on div "App Setup" at bounding box center [101, 36] width 97 height 8
click at [0, 0] on icon "scrollable content" at bounding box center [0, 0] width 0 height 0
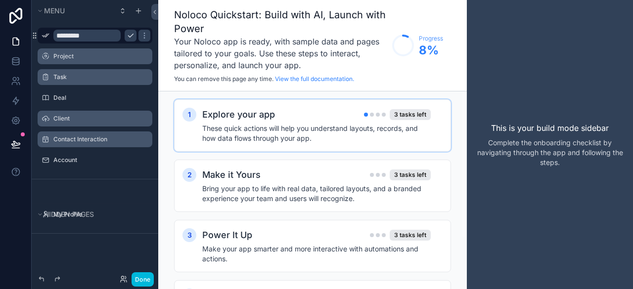
click at [289, 126] on h4 "These quick actions will help you understand layouts, records, and how data flo…" at bounding box center [316, 134] width 228 height 20
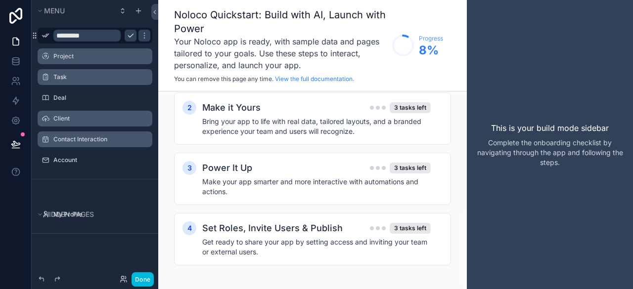
scroll to position [301, 0]
click at [293, 112] on div "Make it Yours 3 tasks left" at bounding box center [316, 107] width 228 height 14
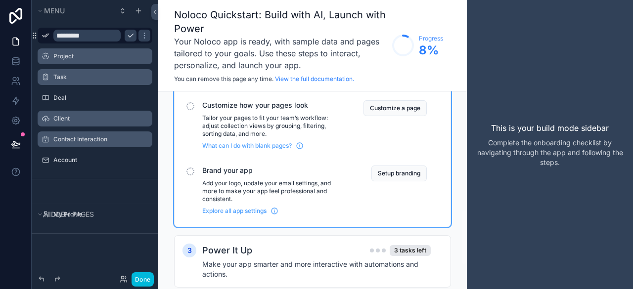
scroll to position [502, 0]
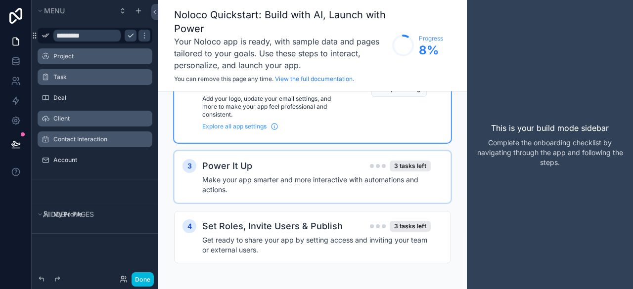
click at [278, 166] on div "Power It Up 3 tasks left" at bounding box center [316, 166] width 228 height 14
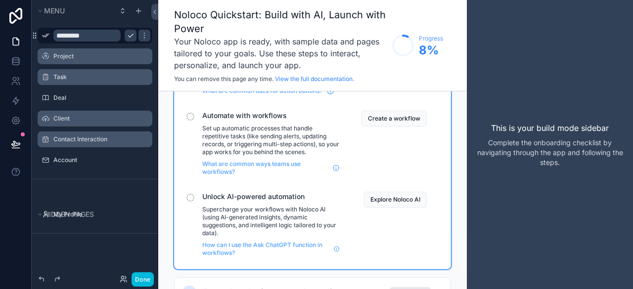
scroll to position [734, 0]
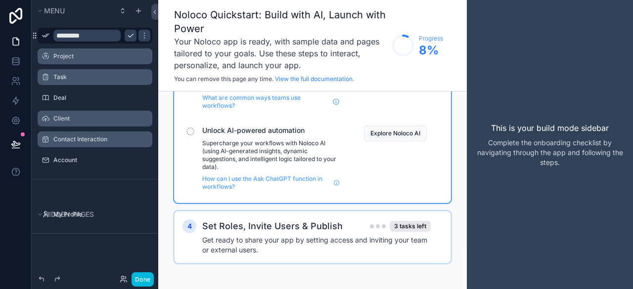
click at [258, 226] on h2 "Set Roles, Invite Users & Publish" at bounding box center [272, 226] width 140 height 14
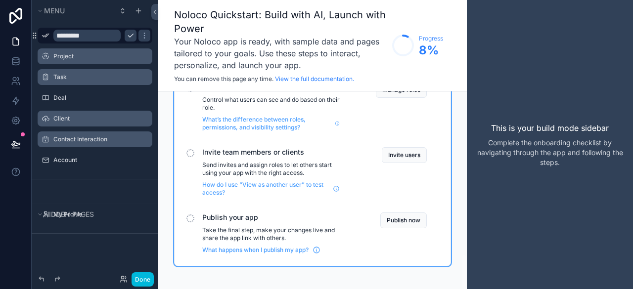
scroll to position [922, 0]
click at [274, 251] on span "What happens when I publish my app?" at bounding box center [255, 250] width 106 height 8
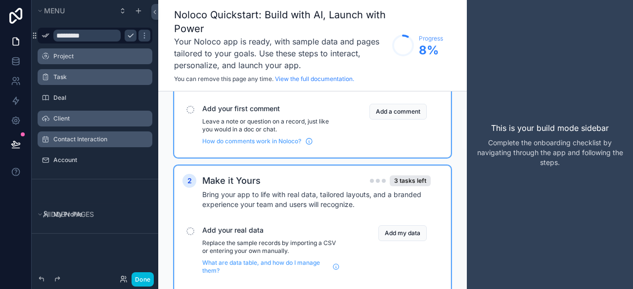
scroll to position [0, 0]
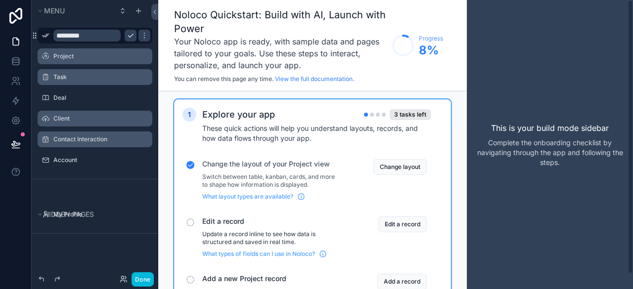
click at [500, 223] on div "This is your build mode sidebar Complete the onboarding checklist by navigating…" at bounding box center [550, 144] width 166 height 289
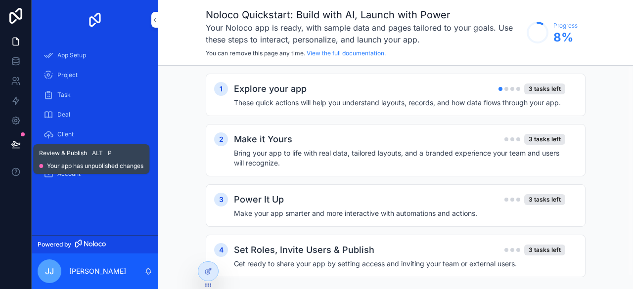
click at [19, 140] on icon at bounding box center [16, 144] width 10 height 10
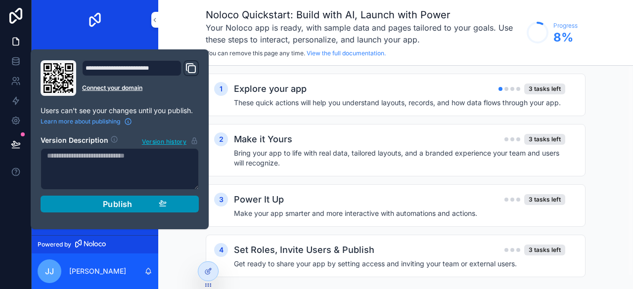
click at [124, 206] on span "Publish" at bounding box center [118, 204] width 30 height 10
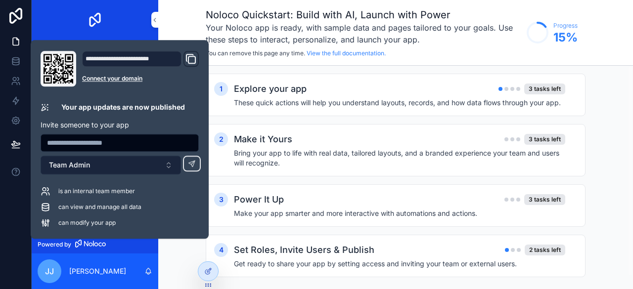
click at [169, 161] on button "Team Admin" at bounding box center [111, 165] width 140 height 19
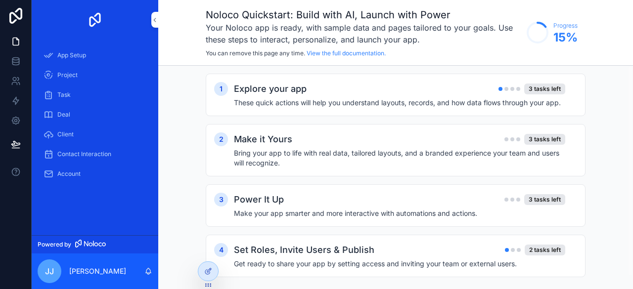
click at [179, 261] on div "1 Explore your app 3 tasks left These quick actions will help you understand la…" at bounding box center [395, 185] width 475 height 239
click at [75, 177] on span "Account" at bounding box center [68, 174] width 23 height 8
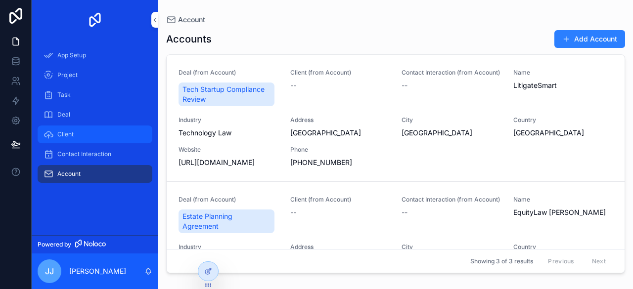
click at [66, 132] on span "Client" at bounding box center [65, 135] width 16 height 8
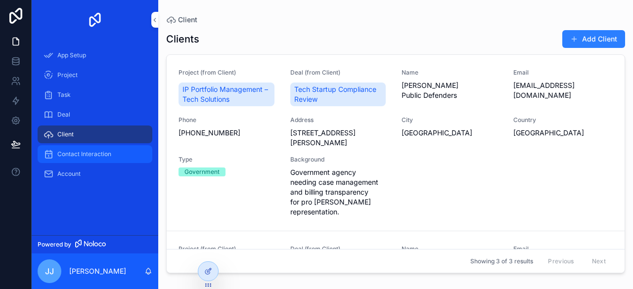
click at [90, 153] on span "Contact Interaction" at bounding box center [84, 154] width 54 height 8
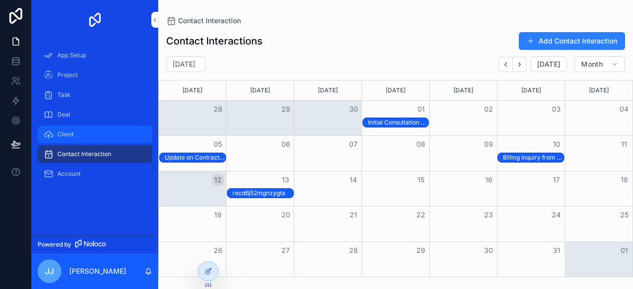
click at [72, 139] on div "Client" at bounding box center [95, 135] width 103 height 16
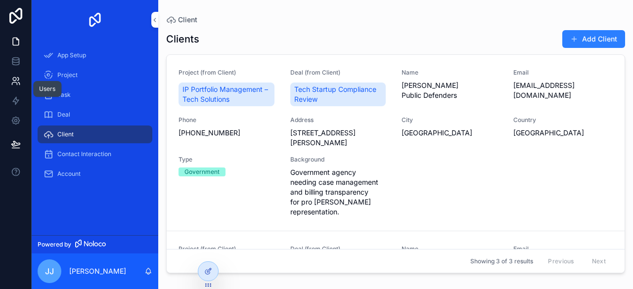
click at [16, 81] on icon at bounding box center [16, 81] width 10 height 10
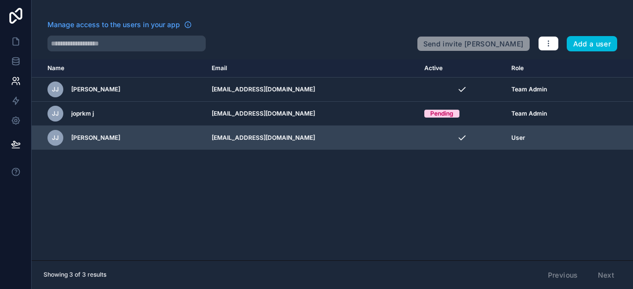
click at [0, 0] on icon "scrollable content" at bounding box center [0, 0] width 0 height 0
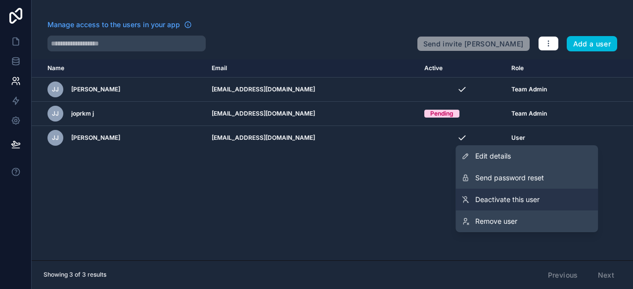
click at [510, 198] on span "Deactivate this user" at bounding box center [507, 200] width 64 height 10
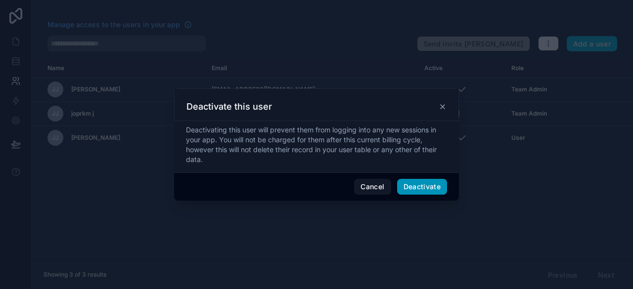
click at [420, 189] on button "Deactivate" at bounding box center [422, 187] width 50 height 16
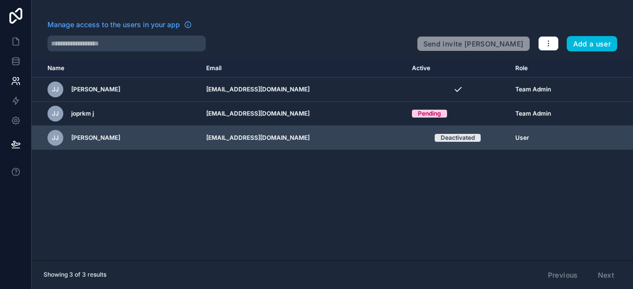
click at [0, 0] on icon "scrollable content" at bounding box center [0, 0] width 0 height 0
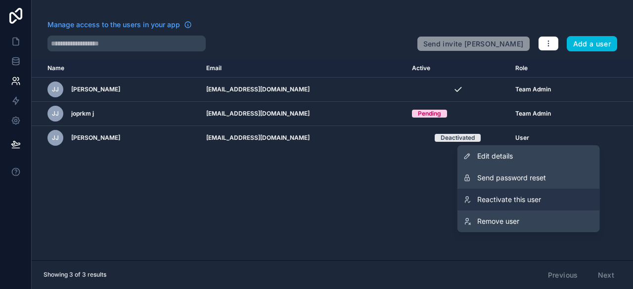
click at [501, 201] on span "Reactivate this user" at bounding box center [509, 200] width 64 height 10
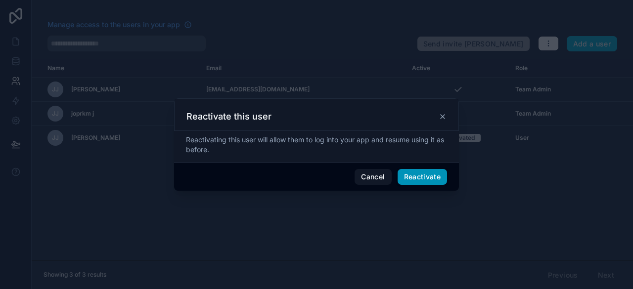
click at [426, 172] on button "Reactivate" at bounding box center [422, 177] width 50 height 16
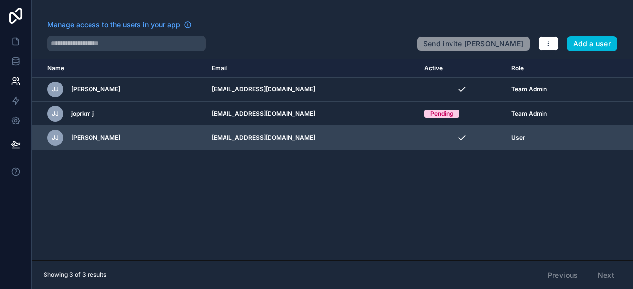
click at [0, 0] on icon "scrollable content" at bounding box center [0, 0] width 0 height 0
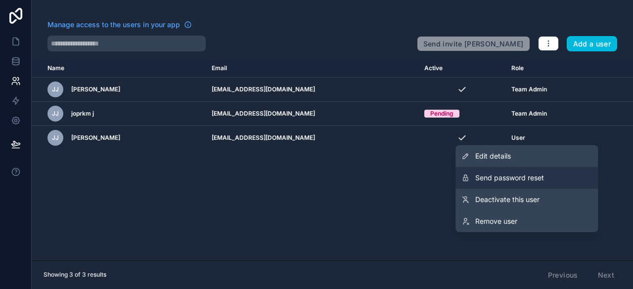
click at [501, 178] on span "Send password reset" at bounding box center [509, 178] width 69 height 10
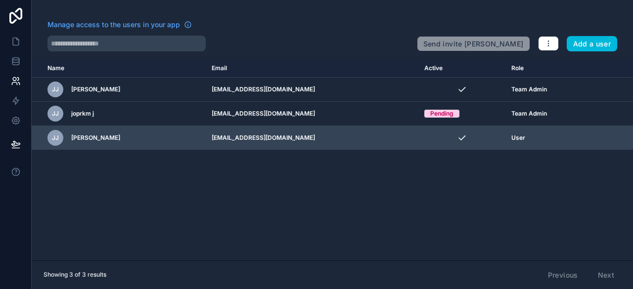
click at [0, 0] on icon "scrollable content" at bounding box center [0, 0] width 0 height 0
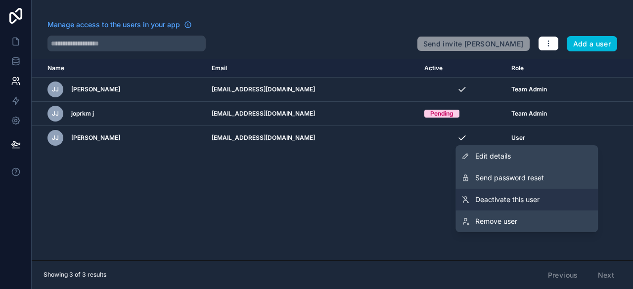
click at [509, 205] on link "Deactivate this user" at bounding box center [526, 200] width 142 height 22
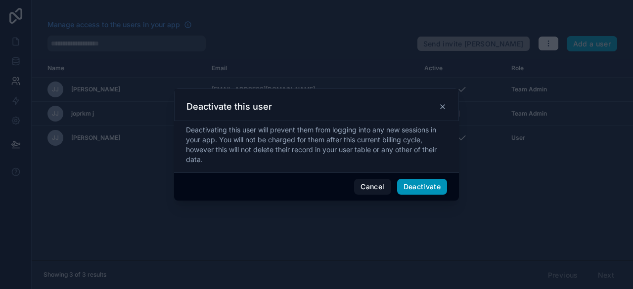
click at [435, 191] on button "Deactivate" at bounding box center [422, 187] width 50 height 16
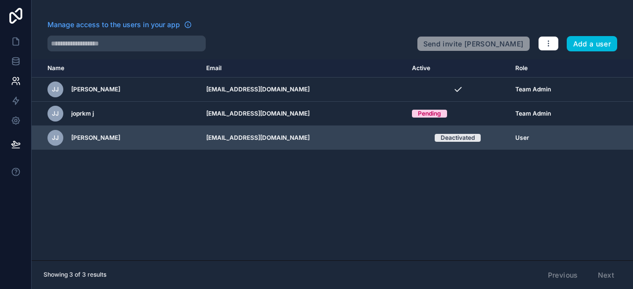
click at [497, 140] on td "Deactivated" at bounding box center [457, 138] width 103 height 24
click at [0, 0] on icon "scrollable content" at bounding box center [0, 0] width 0 height 0
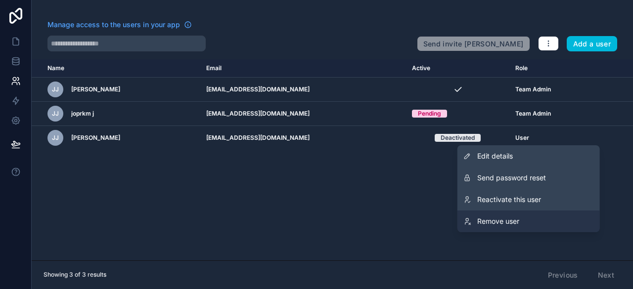
click at [505, 216] on link "Remove user" at bounding box center [528, 222] width 142 height 22
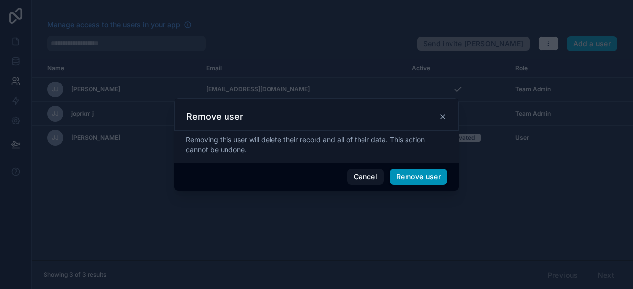
click at [435, 179] on button "Remove user" at bounding box center [418, 177] width 57 height 16
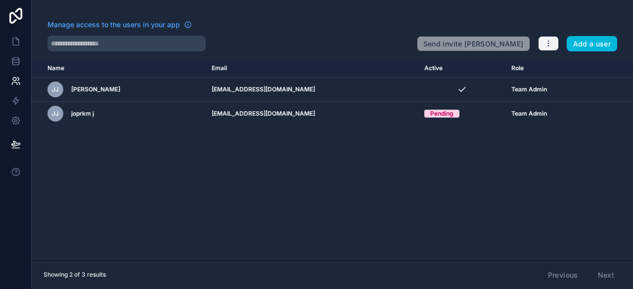
click at [550, 46] on icon "button" at bounding box center [548, 44] width 8 height 8
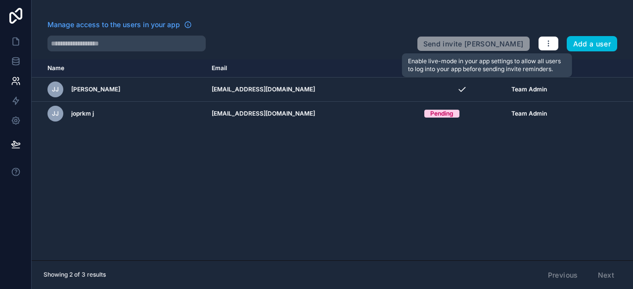
click at [485, 41] on span "Send invite [PERSON_NAME]" at bounding box center [473, 42] width 113 height 20
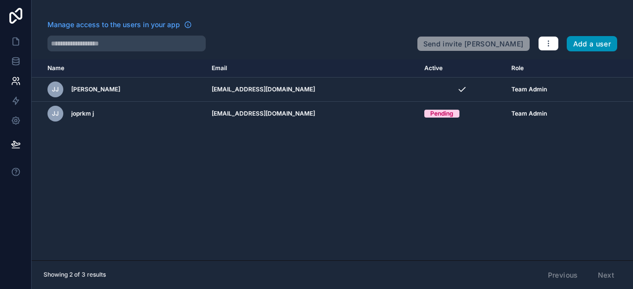
click at [600, 46] on button "Add a user" at bounding box center [592, 44] width 51 height 16
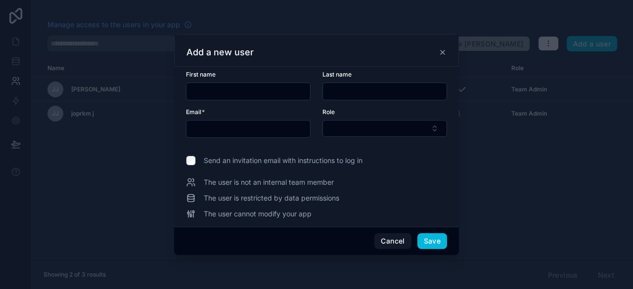
click at [289, 131] on input "text" at bounding box center [248, 129] width 124 height 14
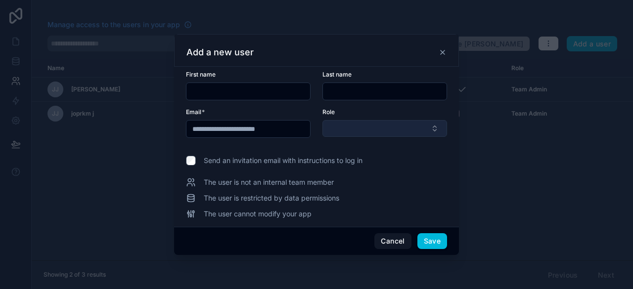
type input "**********"
click at [413, 124] on button "Select Button" at bounding box center [384, 128] width 125 height 17
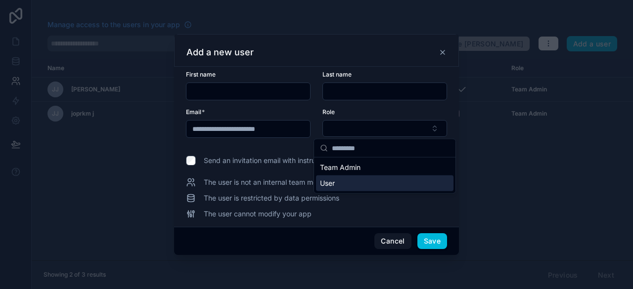
click at [393, 179] on div "User" at bounding box center [384, 183] width 137 height 16
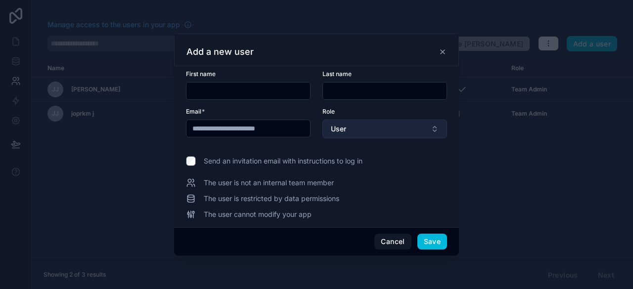
click at [405, 131] on button "User" at bounding box center [384, 129] width 125 height 19
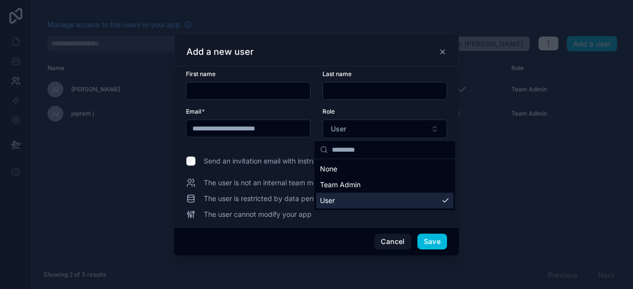
click at [387, 195] on div "User" at bounding box center [384, 201] width 137 height 16
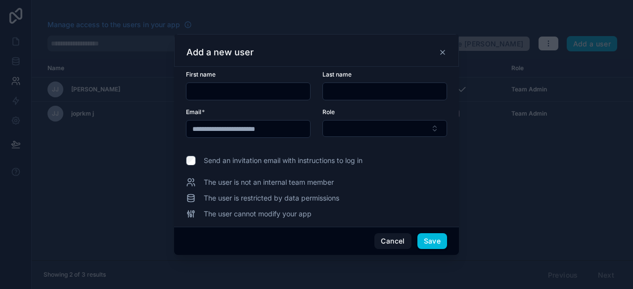
click at [294, 94] on input "text" at bounding box center [248, 92] width 124 height 14
type input "*"
type input "*******"
click at [393, 95] on input "text" at bounding box center [385, 92] width 124 height 14
type input "*"
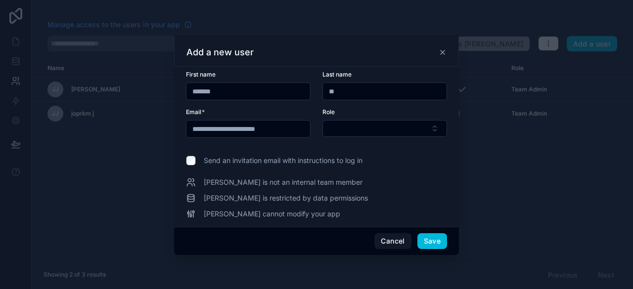
type input "*"
click at [413, 134] on button "Select Button" at bounding box center [384, 128] width 125 height 17
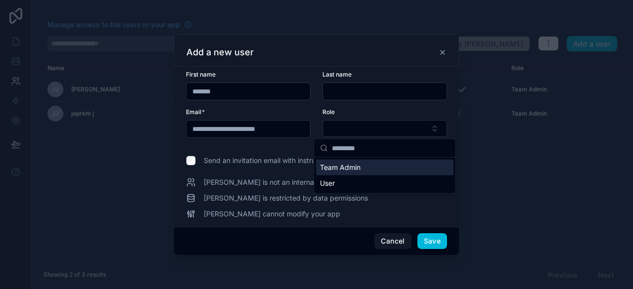
click at [368, 168] on div "Team Admin" at bounding box center [384, 168] width 137 height 16
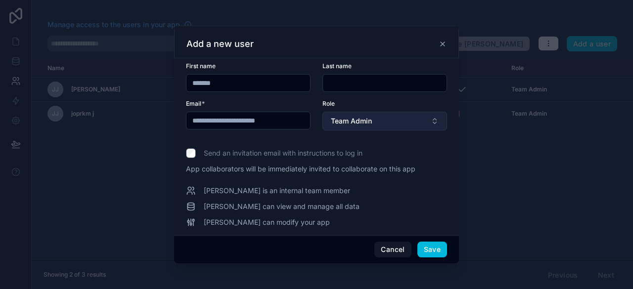
click at [413, 127] on button "Team Admin" at bounding box center [384, 121] width 125 height 19
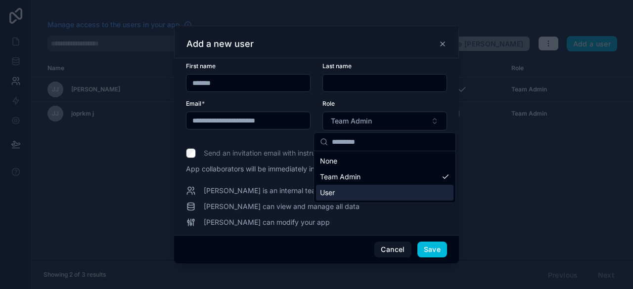
click at [390, 187] on div "User" at bounding box center [384, 193] width 137 height 16
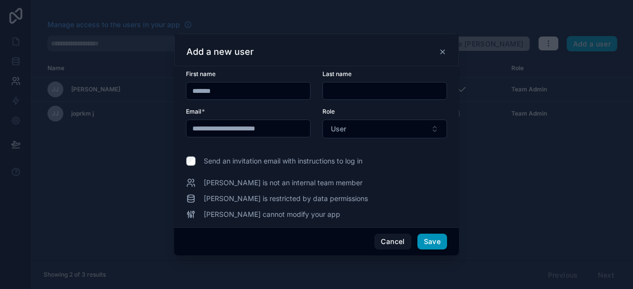
click at [429, 239] on button "Save" at bounding box center [432, 242] width 30 height 16
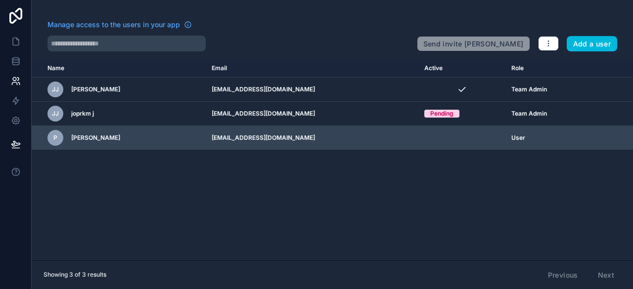
click at [598, 142] on td "scrollable content" at bounding box center [613, 138] width 40 height 24
click at [0, 0] on icon "scrollable content" at bounding box center [0, 0] width 0 height 0
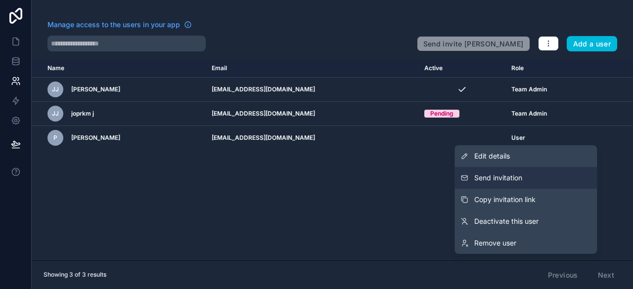
click at [575, 180] on button "Send invitation" at bounding box center [525, 178] width 142 height 22
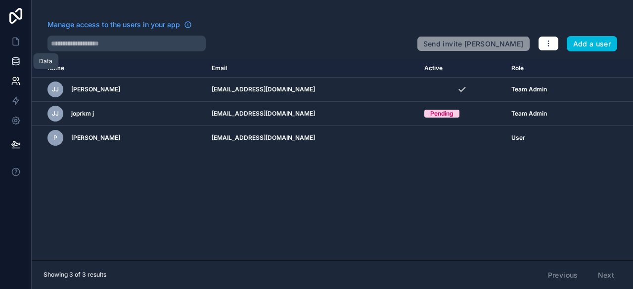
click at [18, 63] on icon at bounding box center [16, 61] width 10 height 10
click at [15, 104] on icon at bounding box center [16, 100] width 6 height 7
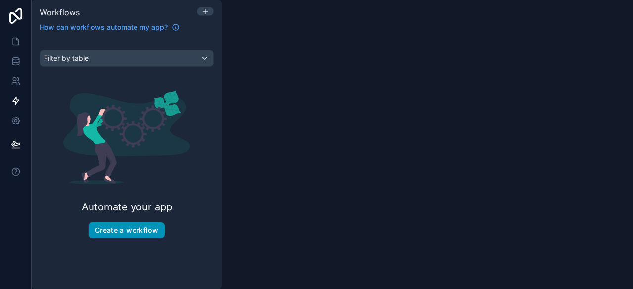
click at [133, 227] on button "Create a workflow" at bounding box center [126, 230] width 76 height 16
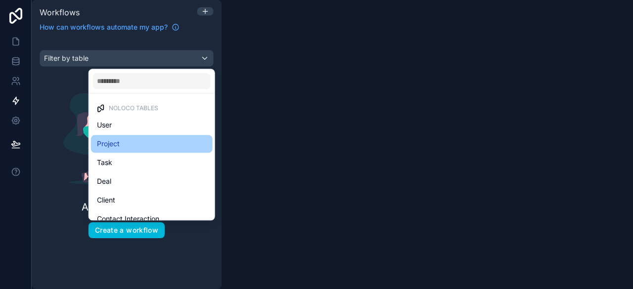
scroll to position [29, 0]
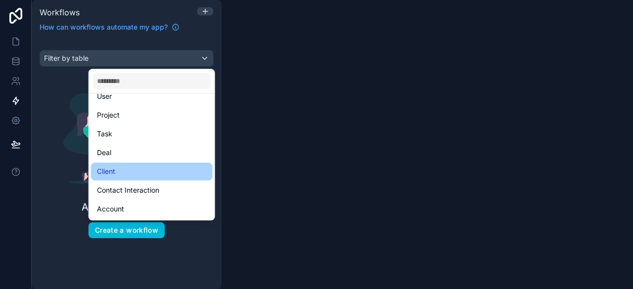
click at [134, 168] on div "Client" at bounding box center [152, 172] width 110 height 12
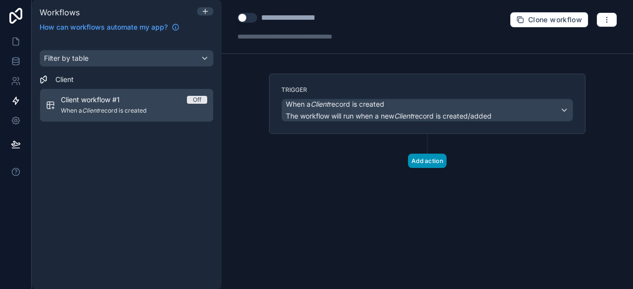
click at [430, 157] on button "Add action" at bounding box center [427, 161] width 39 height 14
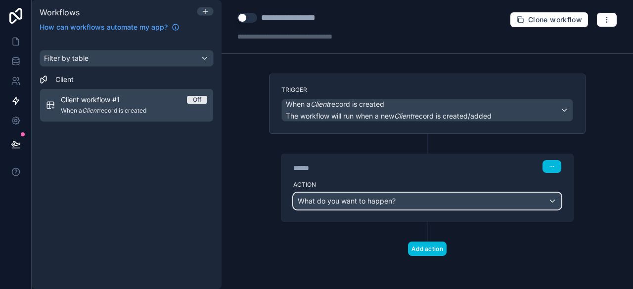
click at [409, 204] on div "What do you want to happen?" at bounding box center [427, 201] width 267 height 16
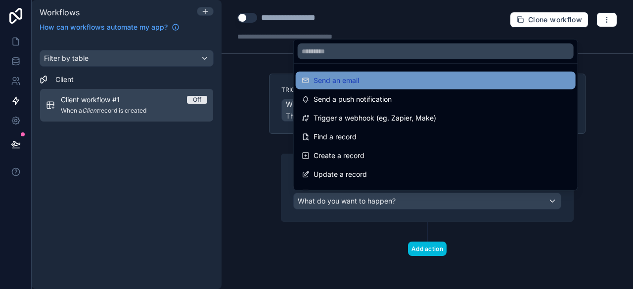
click at [369, 81] on div "Send an email" at bounding box center [436, 81] width 268 height 12
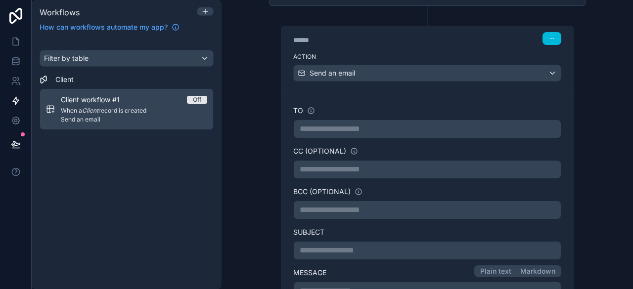
scroll to position [131, 0]
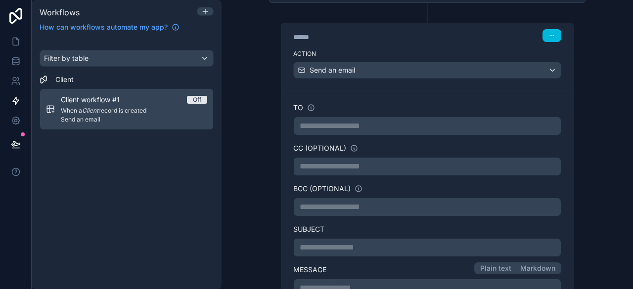
click at [363, 126] on p "**********" at bounding box center [427, 126] width 255 height 12
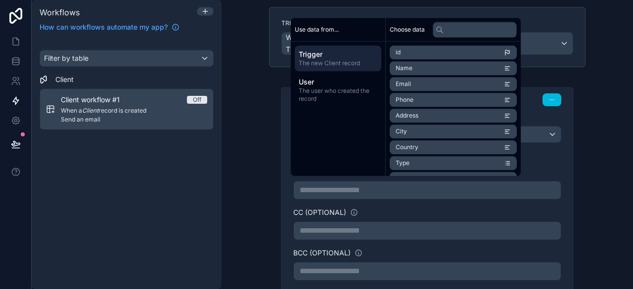
scroll to position [65, 0]
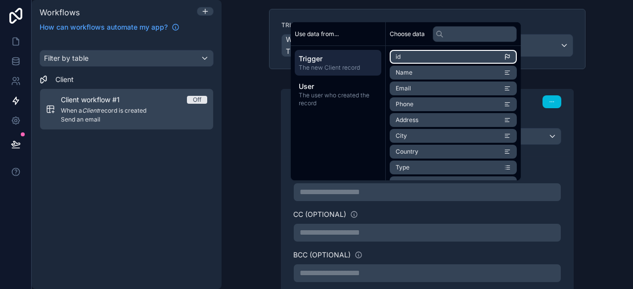
click at [419, 58] on li "id" at bounding box center [453, 57] width 127 height 14
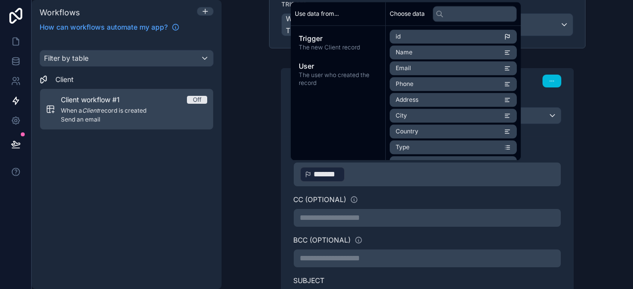
scroll to position [82, 0]
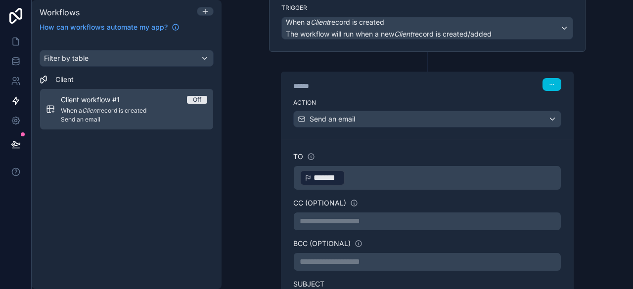
click at [324, 175] on span "*******" at bounding box center [326, 178] width 27 height 12
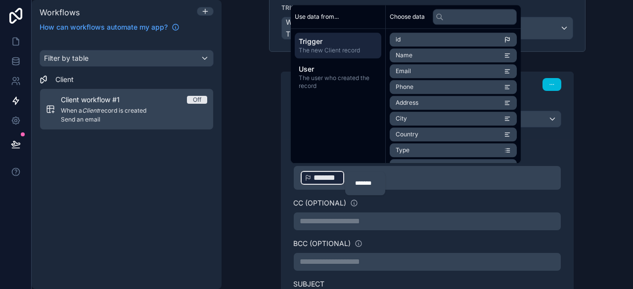
click at [343, 56] on div "Trigger The new Client record" at bounding box center [338, 46] width 87 height 26
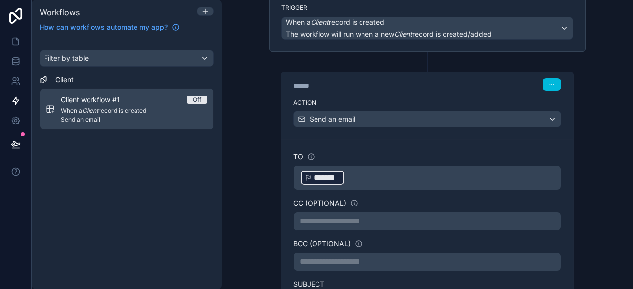
click at [264, 182] on div "**********" at bounding box center [427, 285] width 332 height 587
click at [371, 182] on p "﻿ ******* ﻿ ﻿" at bounding box center [427, 178] width 255 height 18
click at [362, 174] on p "﻿ ******* ﻿ ﻿" at bounding box center [427, 178] width 255 height 18
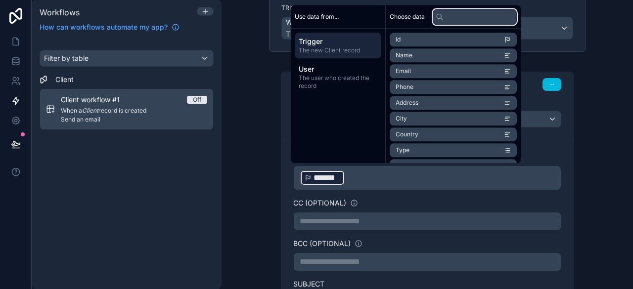
click at [467, 18] on input "text" at bounding box center [475, 17] width 84 height 16
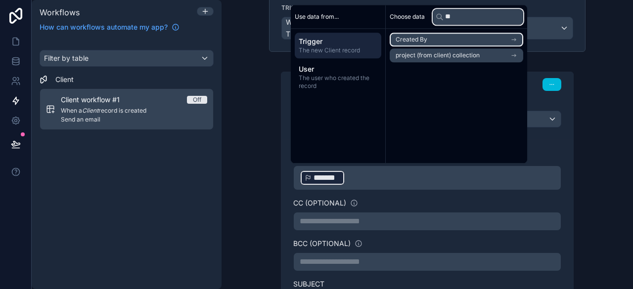
type input "*"
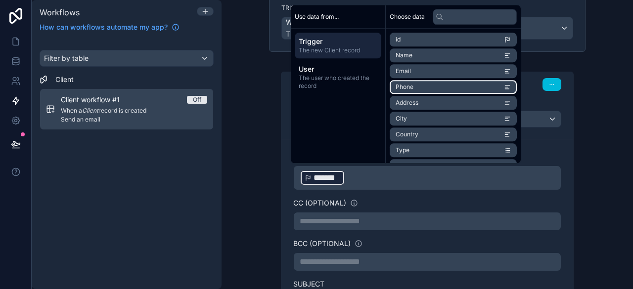
click at [433, 83] on li "Phone" at bounding box center [453, 87] width 127 height 14
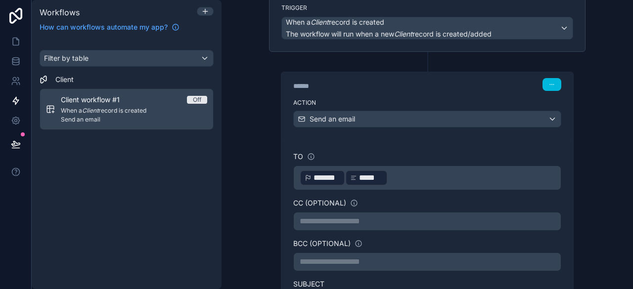
click at [356, 216] on p "**********" at bounding box center [427, 222] width 255 height 12
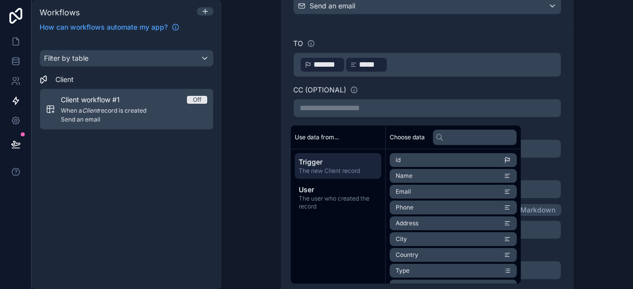
scroll to position [197, 0]
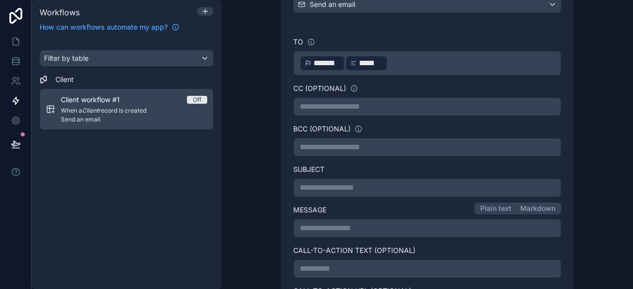
click at [237, 223] on div "**********" at bounding box center [426, 144] width 411 height 289
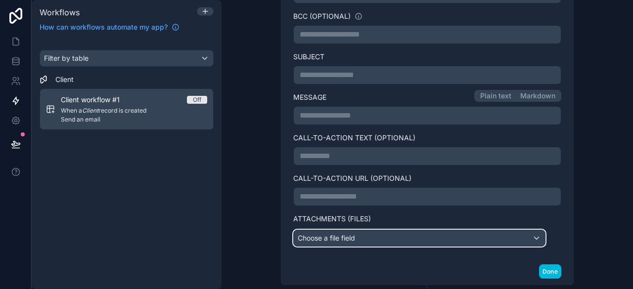
click at [355, 233] on div "Choose a file field" at bounding box center [419, 238] width 251 height 16
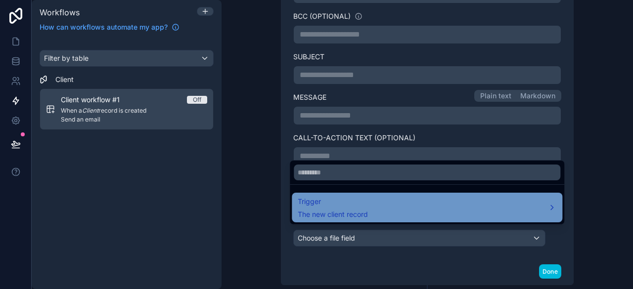
click at [352, 215] on span "The new client record" at bounding box center [333, 215] width 70 height 10
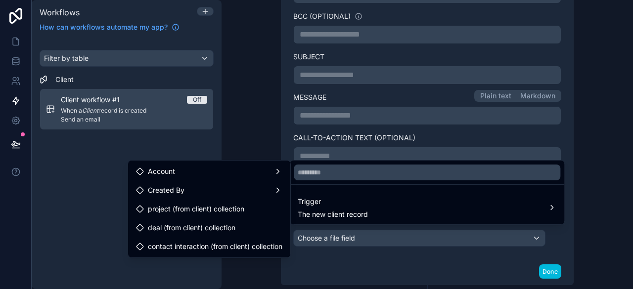
click at [345, 250] on div at bounding box center [316, 144] width 633 height 289
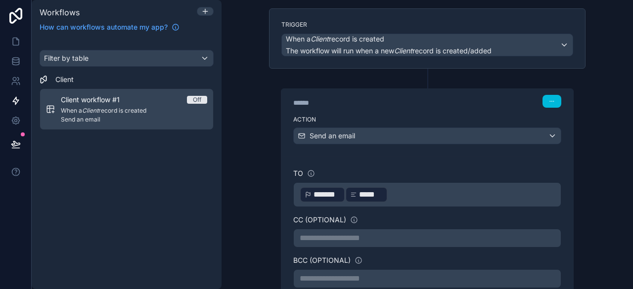
scroll to position [65, 0]
click at [542, 102] on button "button" at bounding box center [551, 101] width 19 height 13
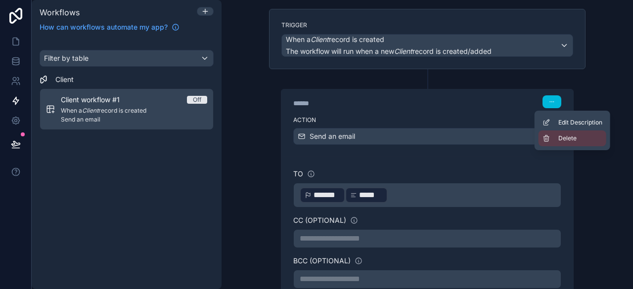
click at [548, 131] on button "Delete" at bounding box center [572, 139] width 68 height 16
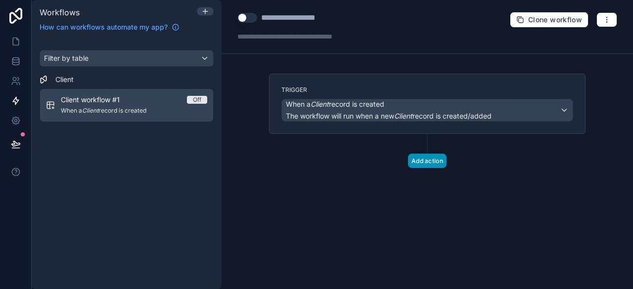
click at [426, 158] on button "Add action" at bounding box center [427, 161] width 39 height 14
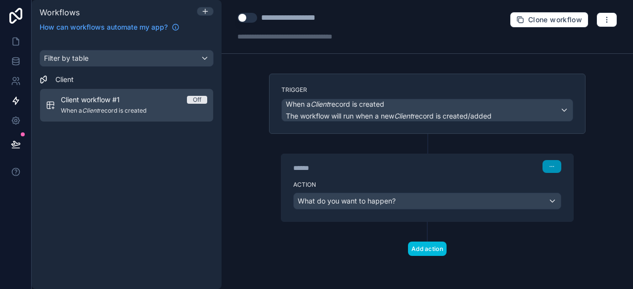
click at [549, 164] on icon "button" at bounding box center [552, 167] width 6 height 6
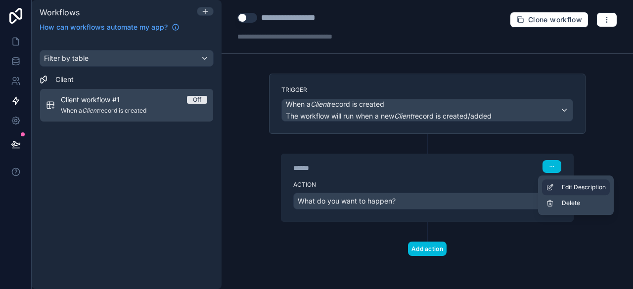
click at [550, 187] on icon at bounding box center [550, 187] width 8 height 8
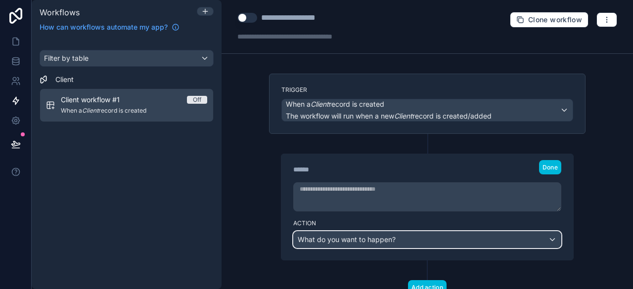
click at [470, 239] on div "What do you want to happen?" at bounding box center [427, 240] width 267 height 16
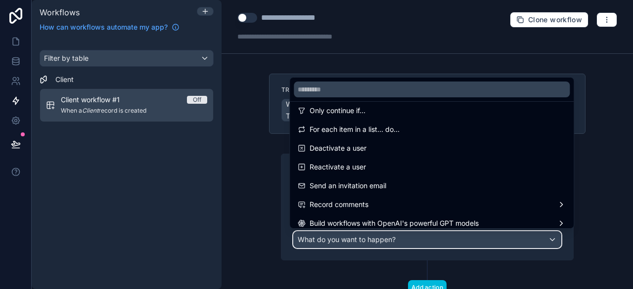
scroll to position [140, 0]
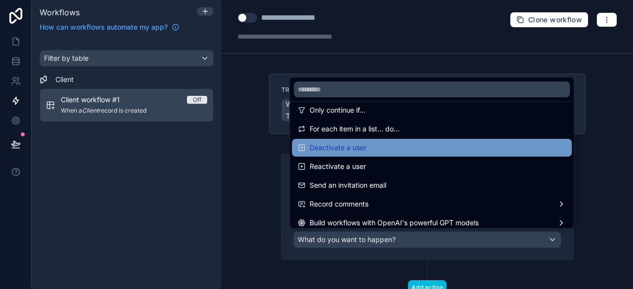
click at [367, 147] on div "Deactivate a user" at bounding box center [432, 148] width 268 height 12
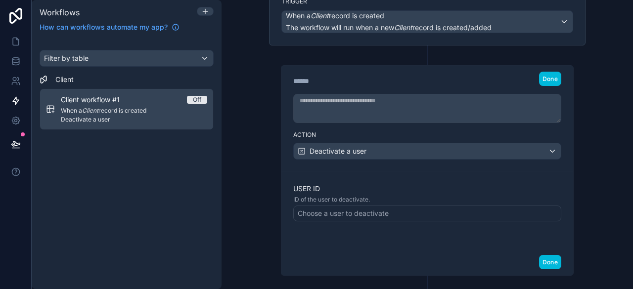
scroll to position [89, 0]
click at [376, 214] on div "Choose a user to deactivate" at bounding box center [343, 213] width 91 height 10
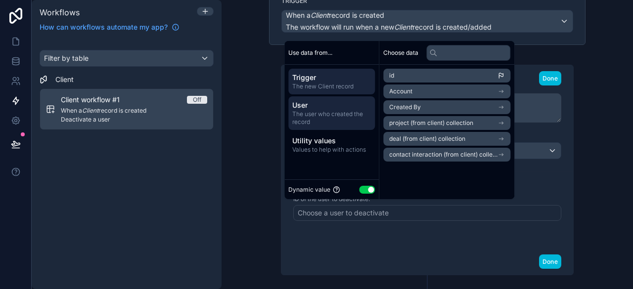
click at [337, 117] on span "The user who created the record" at bounding box center [331, 118] width 79 height 16
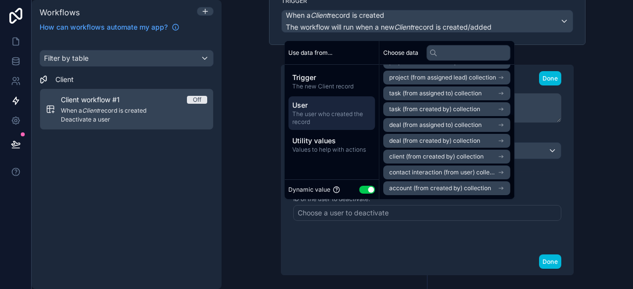
scroll to position [0, 0]
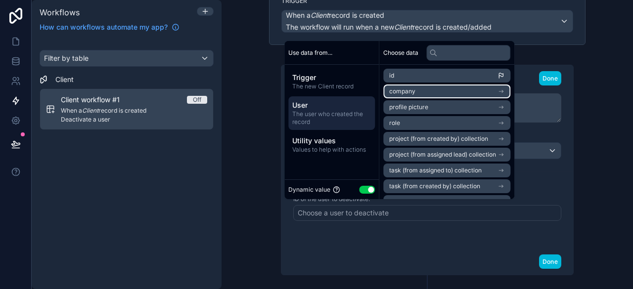
click at [393, 92] on span "company" at bounding box center [402, 91] width 26 height 8
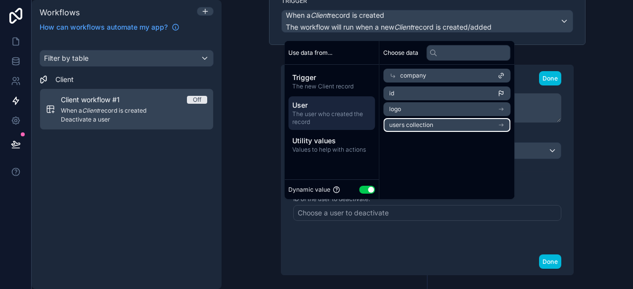
click at [396, 123] on span "users collection" at bounding box center [411, 125] width 44 height 8
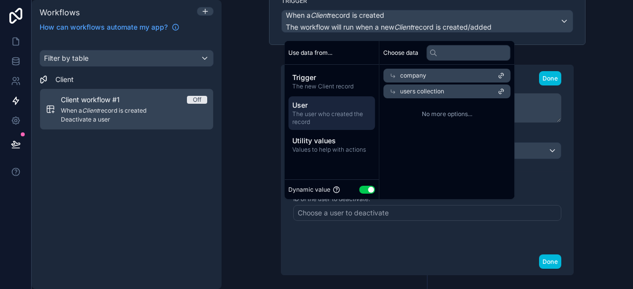
click at [403, 94] on span "users collection" at bounding box center [422, 91] width 44 height 8
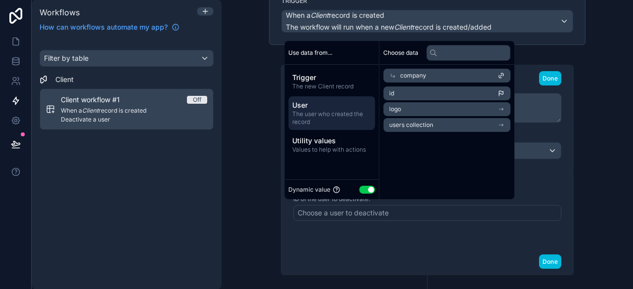
click at [401, 76] on span "company" at bounding box center [413, 76] width 26 height 8
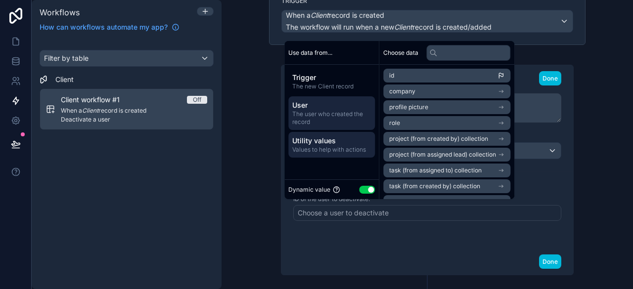
click at [325, 137] on span "Utility values" at bounding box center [331, 141] width 79 height 10
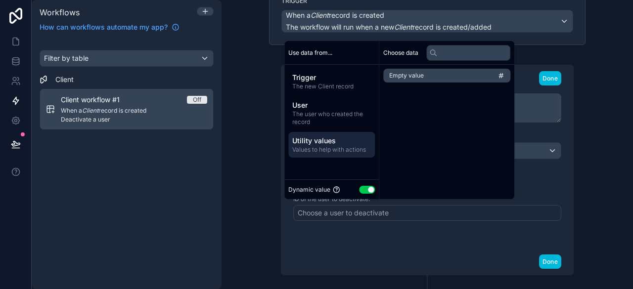
click at [363, 186] on button "Use setting" at bounding box center [367, 190] width 16 height 8
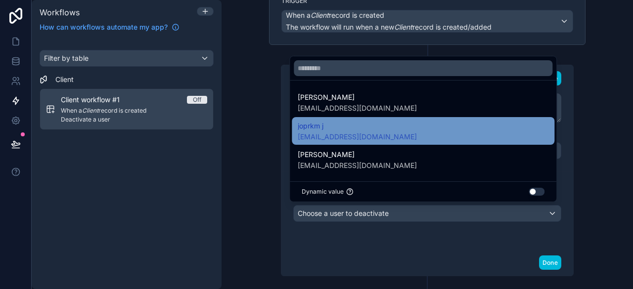
click at [389, 141] on div "joprkm j joprkm@gmail.com" at bounding box center [423, 131] width 251 height 22
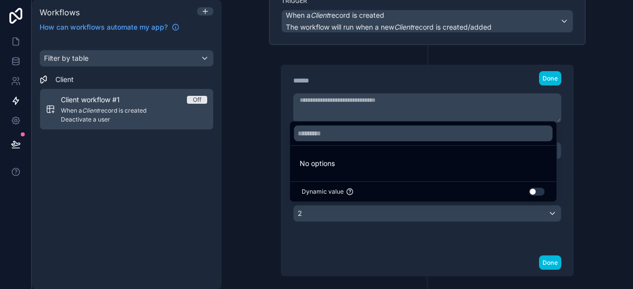
click at [536, 193] on button "Use setting" at bounding box center [536, 192] width 16 height 8
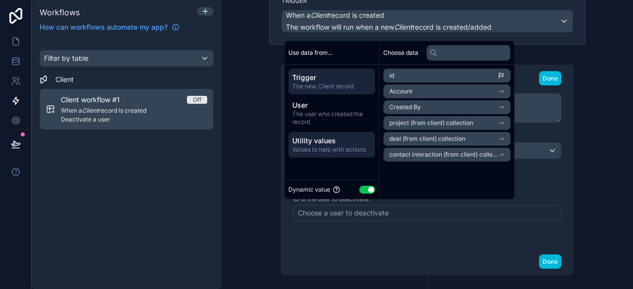
click at [319, 146] on span "Values to help with actions" at bounding box center [331, 150] width 79 height 8
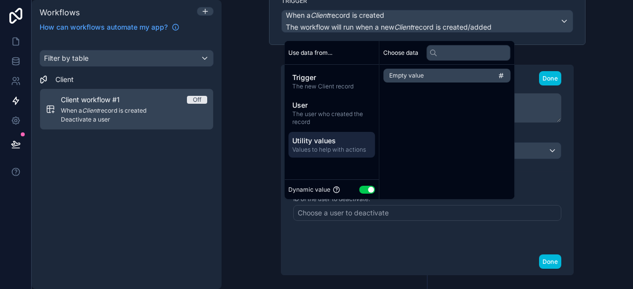
click at [367, 189] on button "Use setting" at bounding box center [367, 190] width 16 height 8
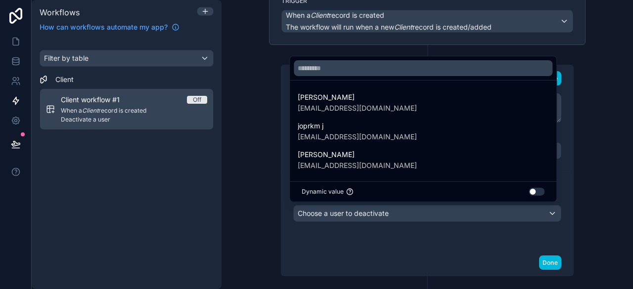
click at [535, 192] on button "Use setting" at bounding box center [536, 192] width 16 height 8
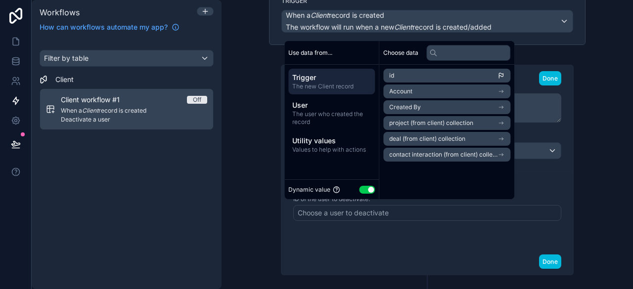
click at [395, 232] on div "User ID ID of the user to deactivate. Choose a user to deactivate" at bounding box center [427, 209] width 268 height 53
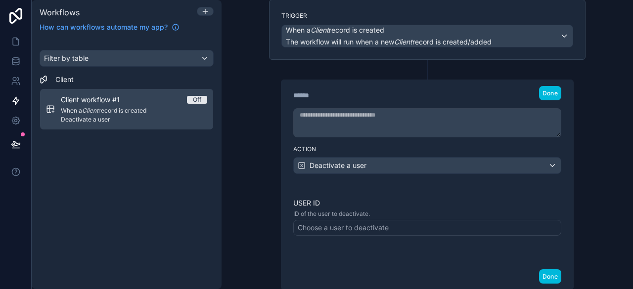
scroll to position [74, 0]
click at [199, 97] on div "Off" at bounding box center [197, 100] width 8 height 8
click at [199, 98] on div "Off" at bounding box center [197, 100] width 8 height 8
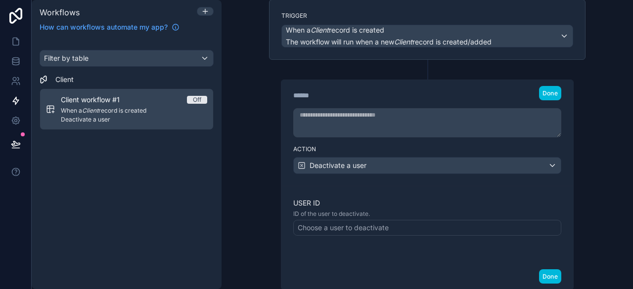
click at [54, 109] on icon "scrollable content" at bounding box center [50, 109] width 9 height 9
click at [197, 96] on div "Off" at bounding box center [197, 100] width 8 height 8
click at [281, 119] on div "****** Step 1 Done" at bounding box center [427, 110] width 292 height 61
click at [204, 12] on icon at bounding box center [205, 11] width 8 height 8
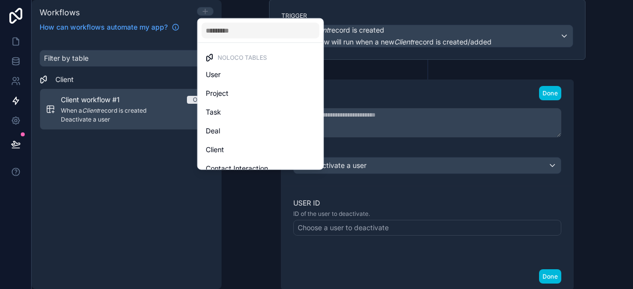
click at [204, 12] on div at bounding box center [316, 144] width 633 height 289
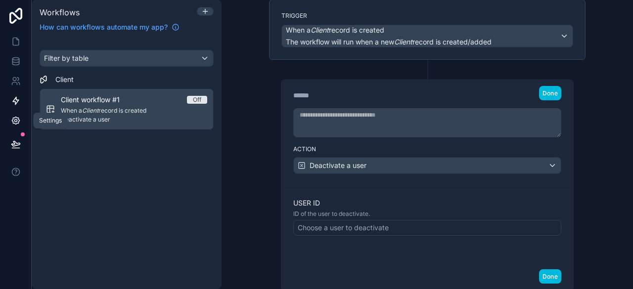
click at [13, 118] on icon at bounding box center [15, 120] width 7 height 7
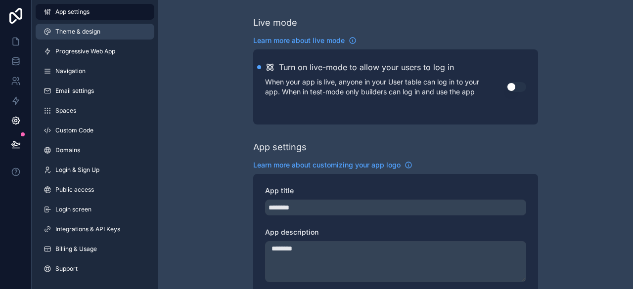
click at [92, 28] on span "Theme & design" at bounding box center [77, 32] width 45 height 8
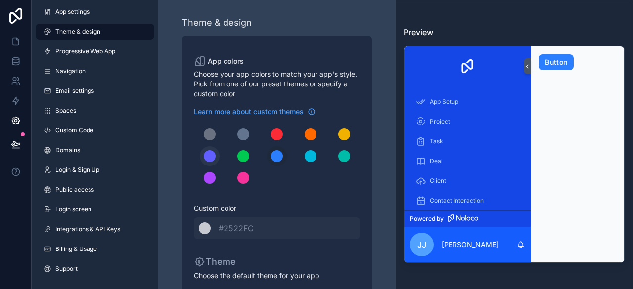
click at [205, 156] on div "scrollable content" at bounding box center [210, 156] width 12 height 12
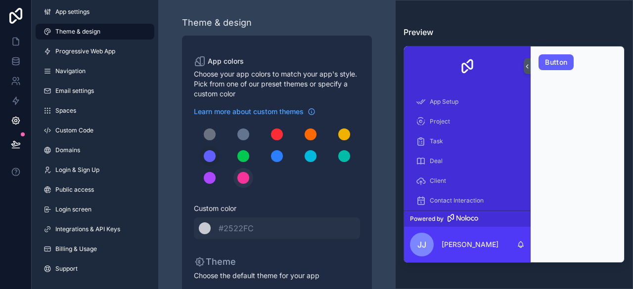
click at [239, 182] on button "scrollable content" at bounding box center [243, 178] width 20 height 20
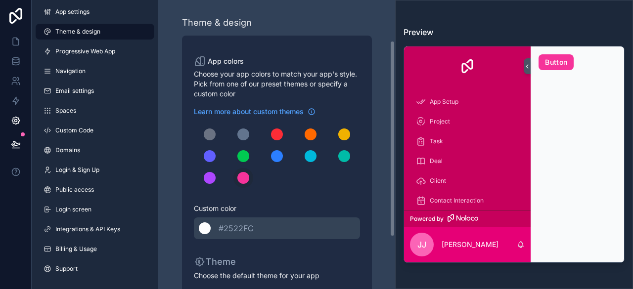
scroll to position [135, 0]
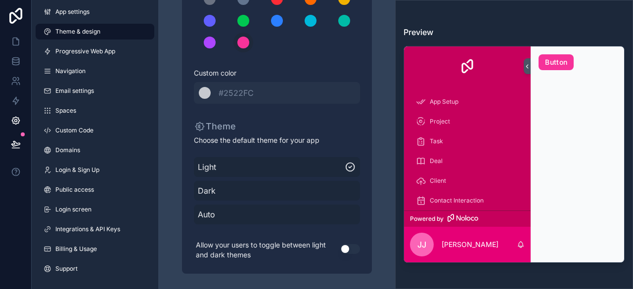
click at [227, 192] on span "Dark" at bounding box center [277, 191] width 158 height 12
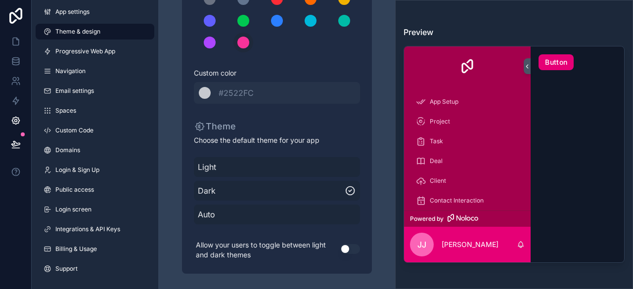
click at [551, 59] on button "Button" at bounding box center [555, 62] width 35 height 16
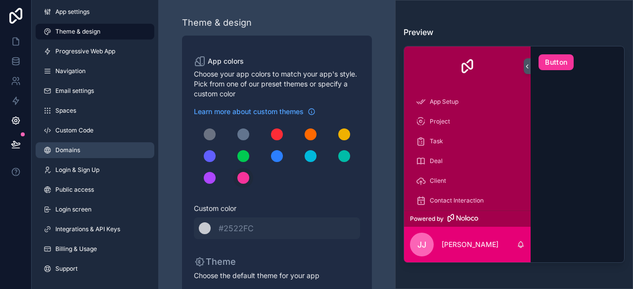
click at [97, 151] on link "Domains" at bounding box center [95, 150] width 119 height 16
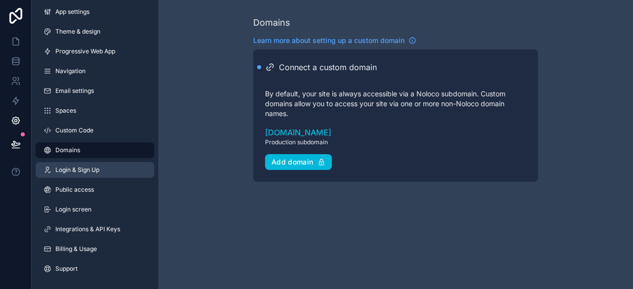
click at [92, 176] on link "Login & Sign Up" at bounding box center [95, 170] width 119 height 16
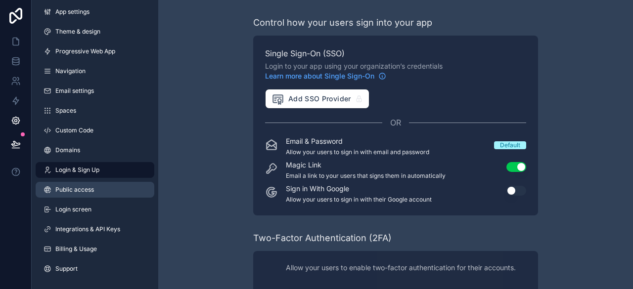
click at [92, 193] on span "Public access" at bounding box center [74, 190] width 39 height 8
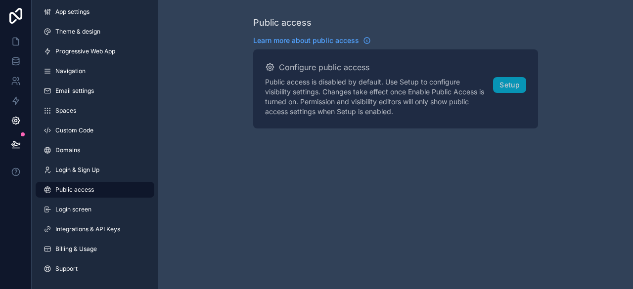
click at [92, 193] on span "Public access" at bounding box center [74, 190] width 39 height 8
click at [0, 0] on div "Business To use public apps you can upgrade to the Business plan. Compare our p…" at bounding box center [0, 0] width 0 height 0
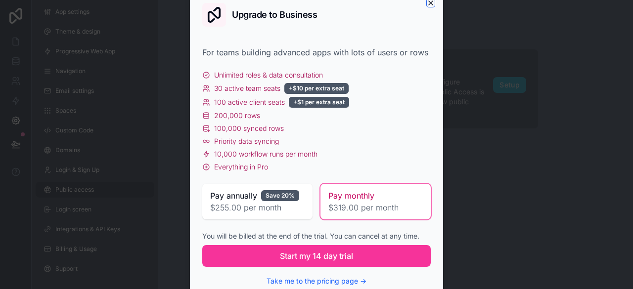
click at [432, 2] on icon "button" at bounding box center [431, 3] width 8 height 8
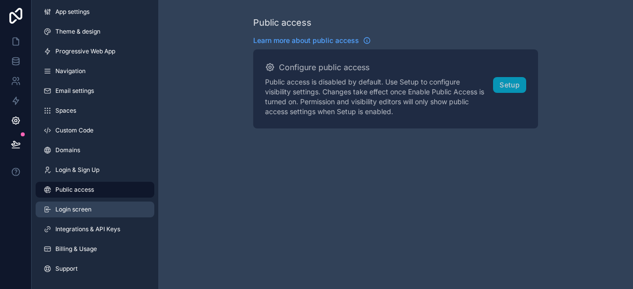
click at [107, 212] on link "Login screen" at bounding box center [95, 210] width 119 height 16
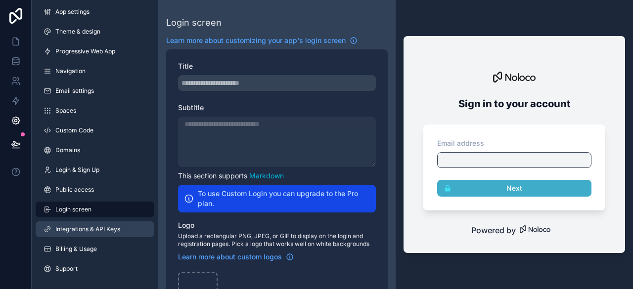
click at [101, 231] on span "Integrations & API Keys" at bounding box center [87, 229] width 65 height 8
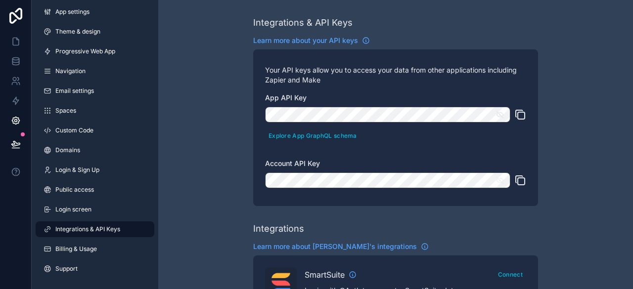
click at [500, 112] on icon "scrollable content" at bounding box center [499, 114] width 7 height 4
click at [500, 113] on icon "scrollable content" at bounding box center [499, 115] width 7 height 4
click at [81, 249] on span "Billing & Usage" at bounding box center [76, 249] width 42 height 8
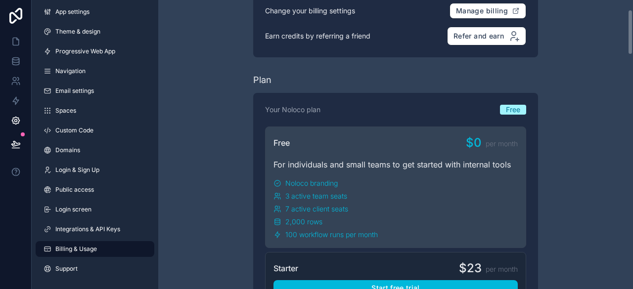
scroll to position [61, 0]
